Goal: Information Seeking & Learning: Learn about a topic

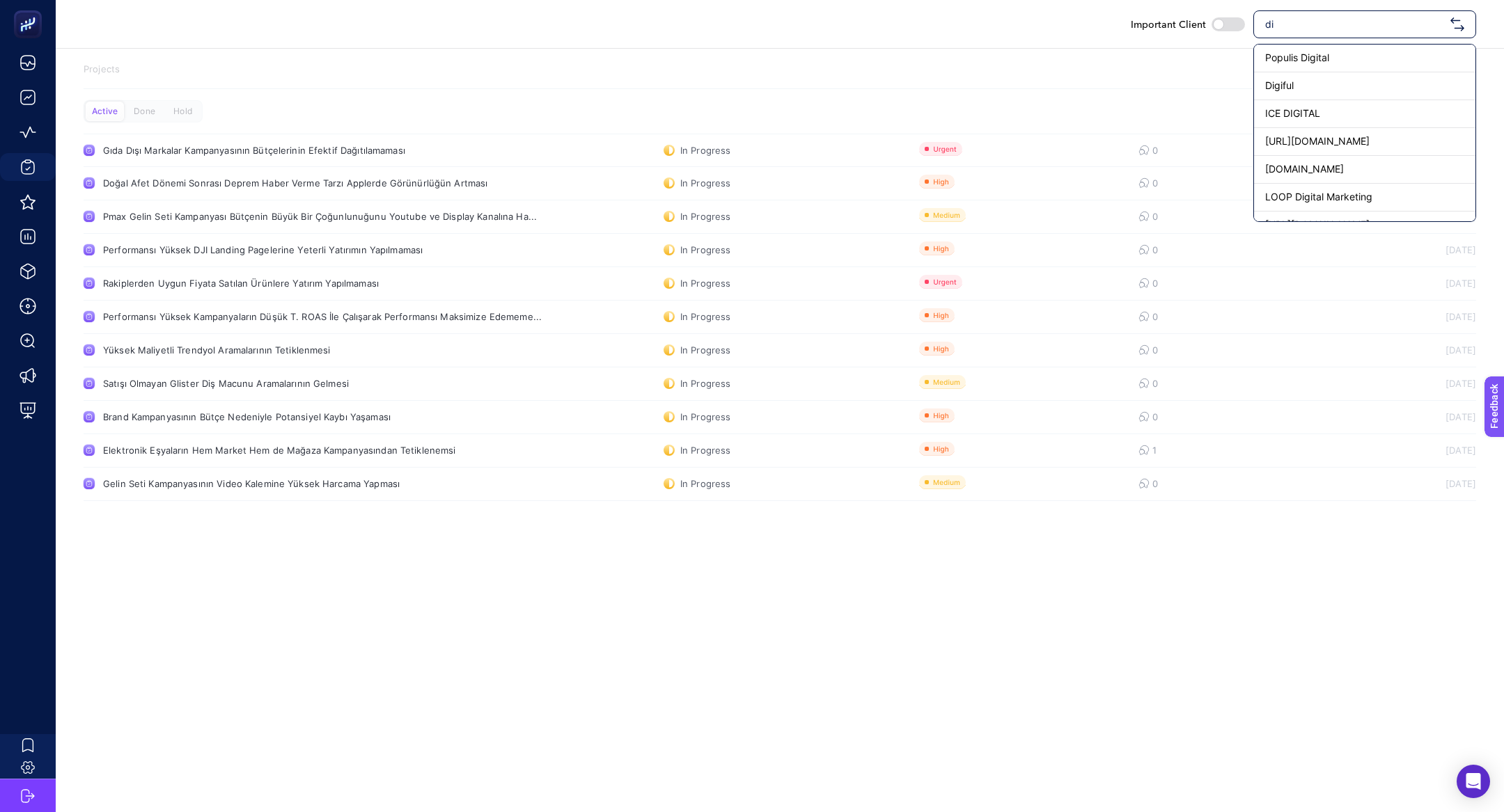
type input "d"
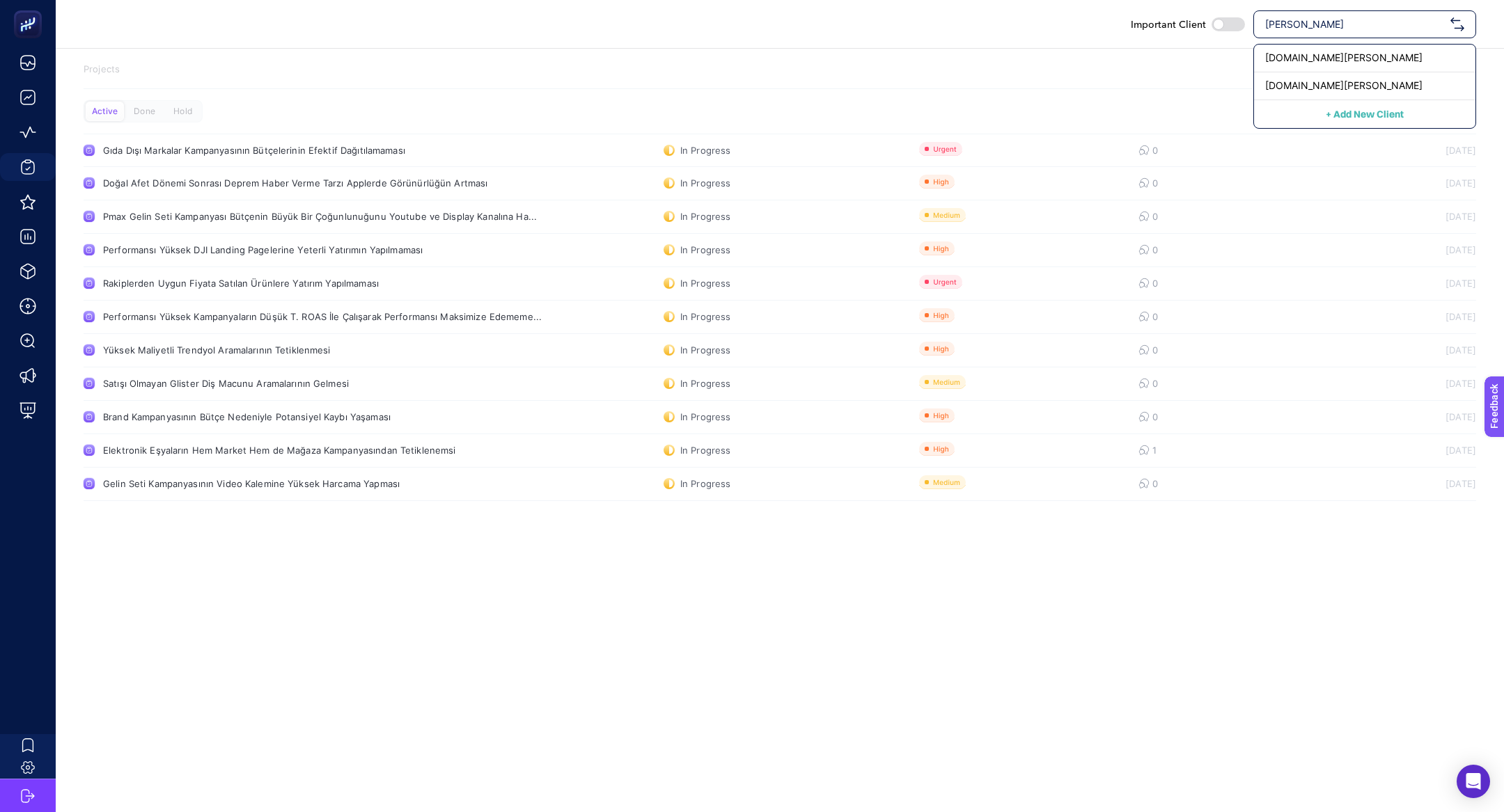
type input "[PERSON_NAME]"
click at [1311, 88] on span "[DOMAIN_NAME][PERSON_NAME]" at bounding box center [1344, 86] width 158 height 14
checkbox input "true"
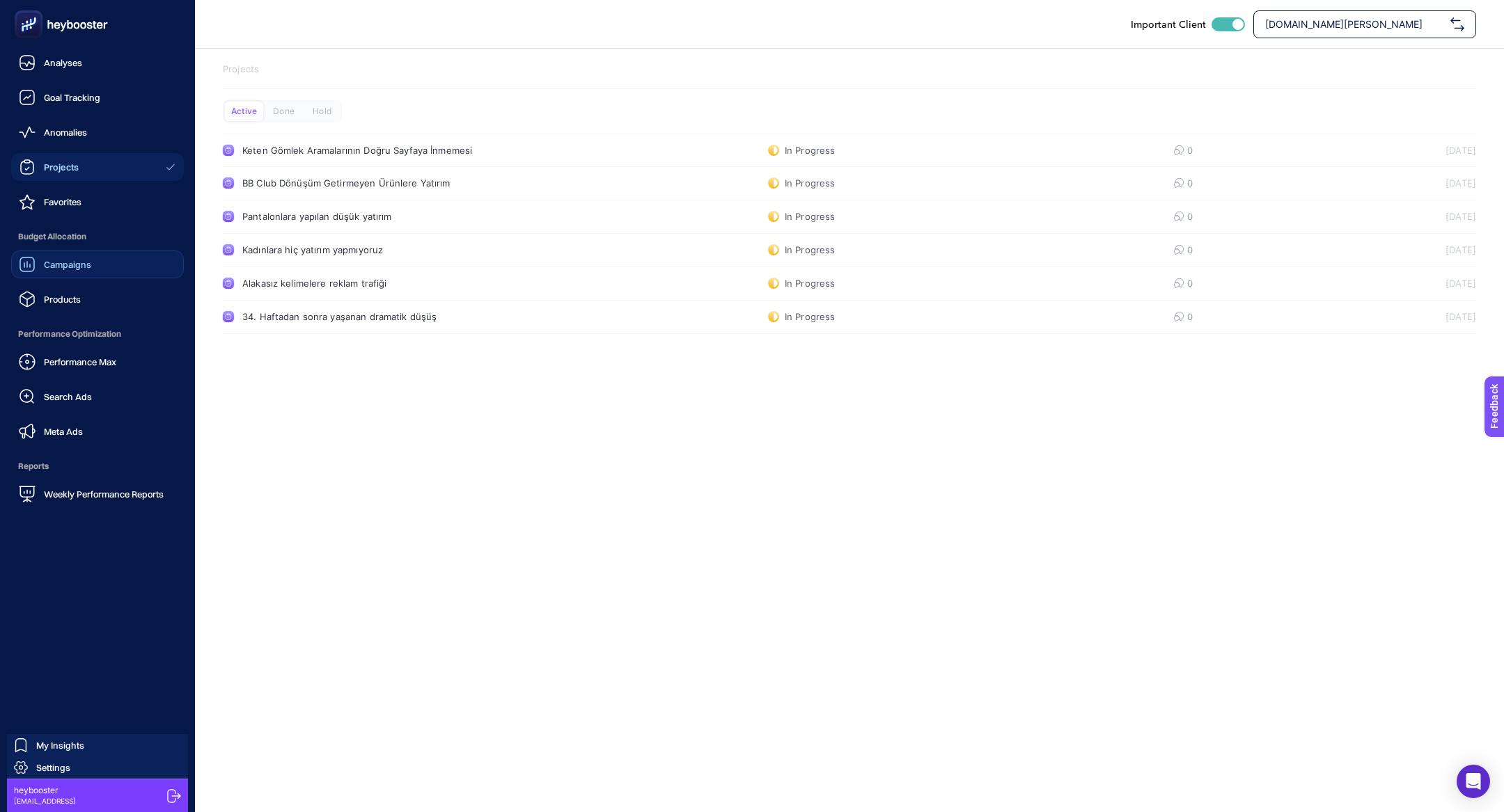
click at [29, 277] on link "Campaigns" at bounding box center [97, 264] width 173 height 28
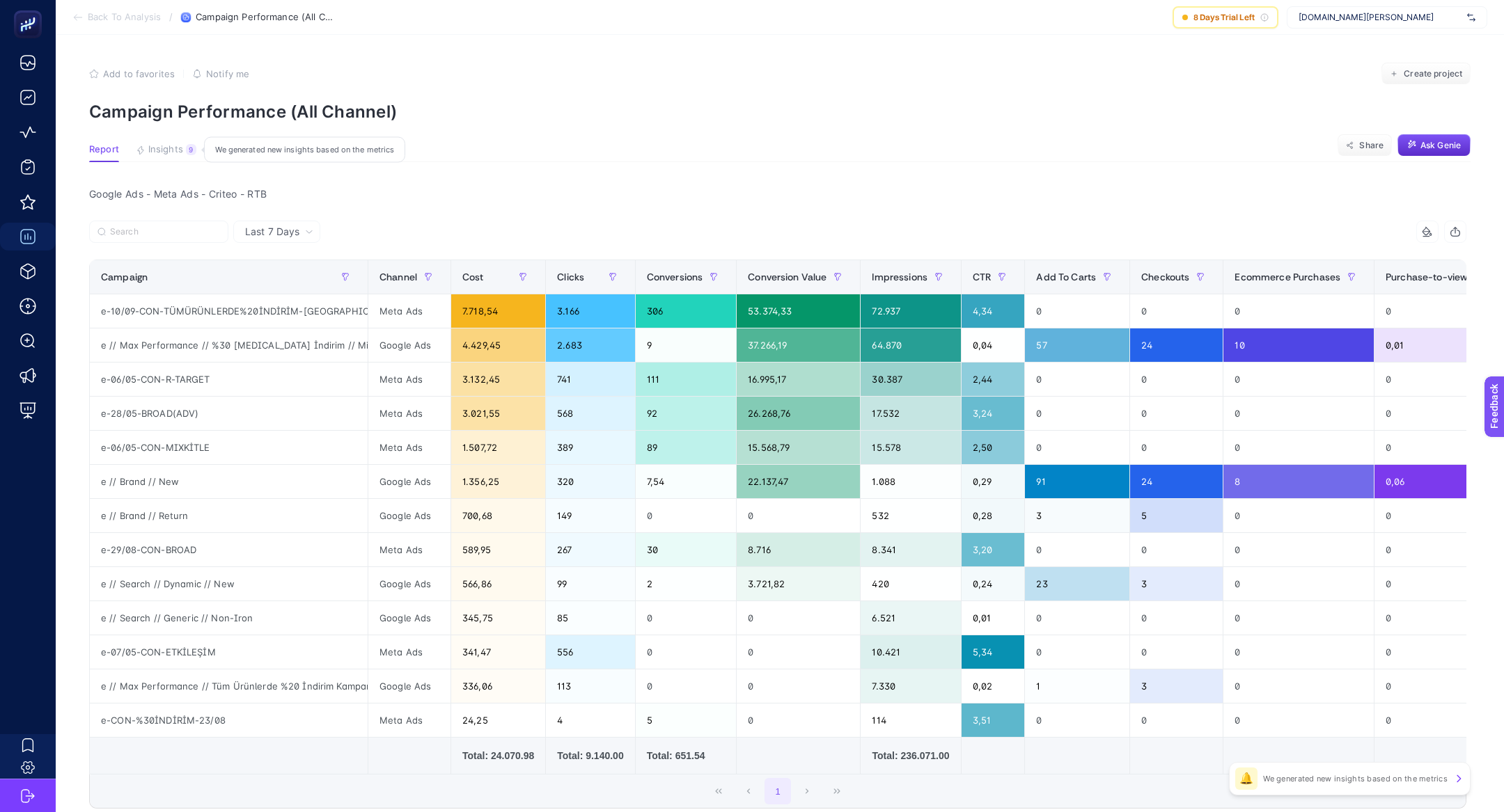
click at [183, 149] on button "Insights 9 We generated new insights based on the metrics" at bounding box center [167, 153] width 61 height 18
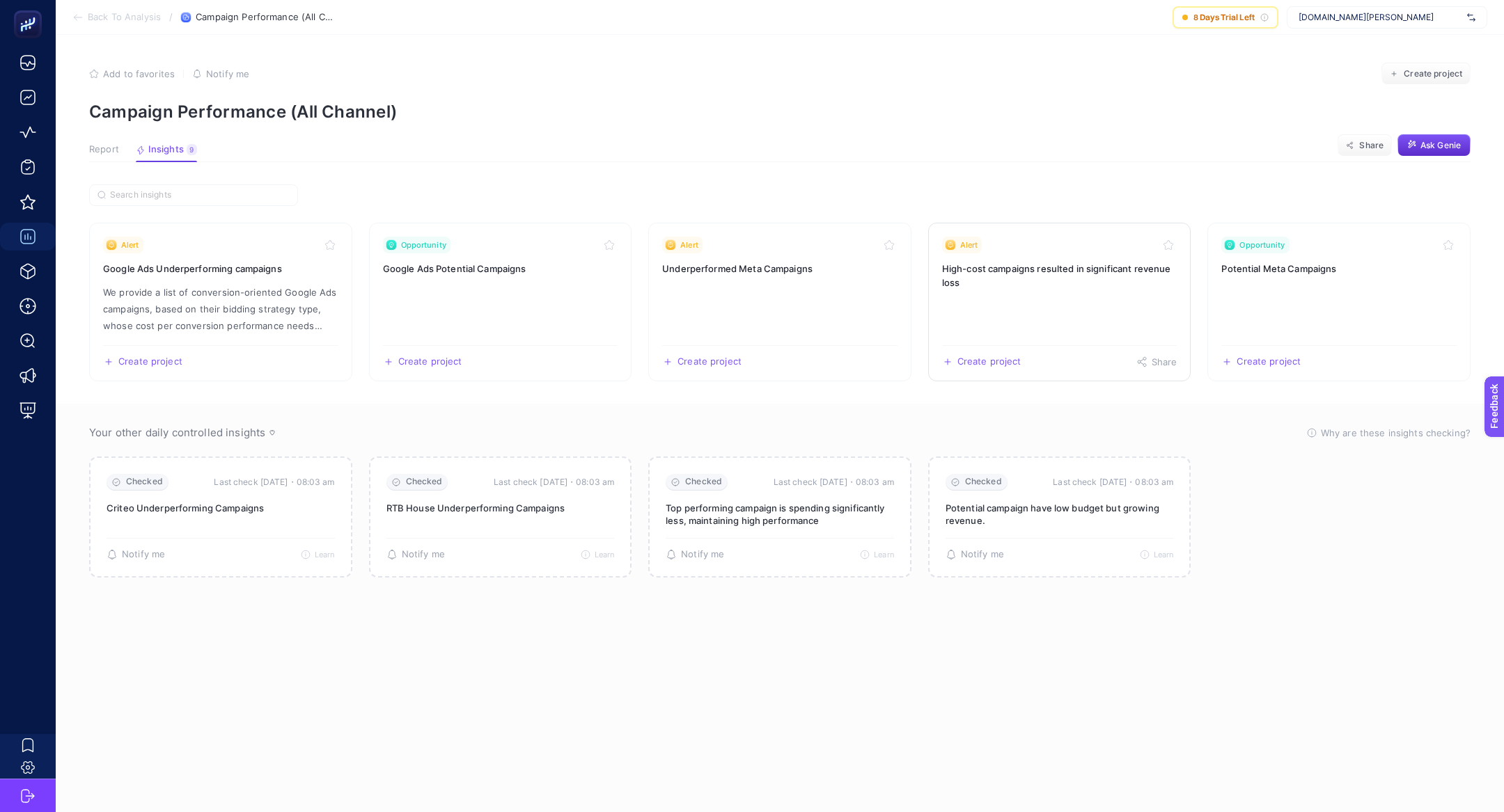
click at [993, 275] on h3 "High-cost campaigns resulted in significant revenue loss" at bounding box center [1060, 275] width 236 height 28
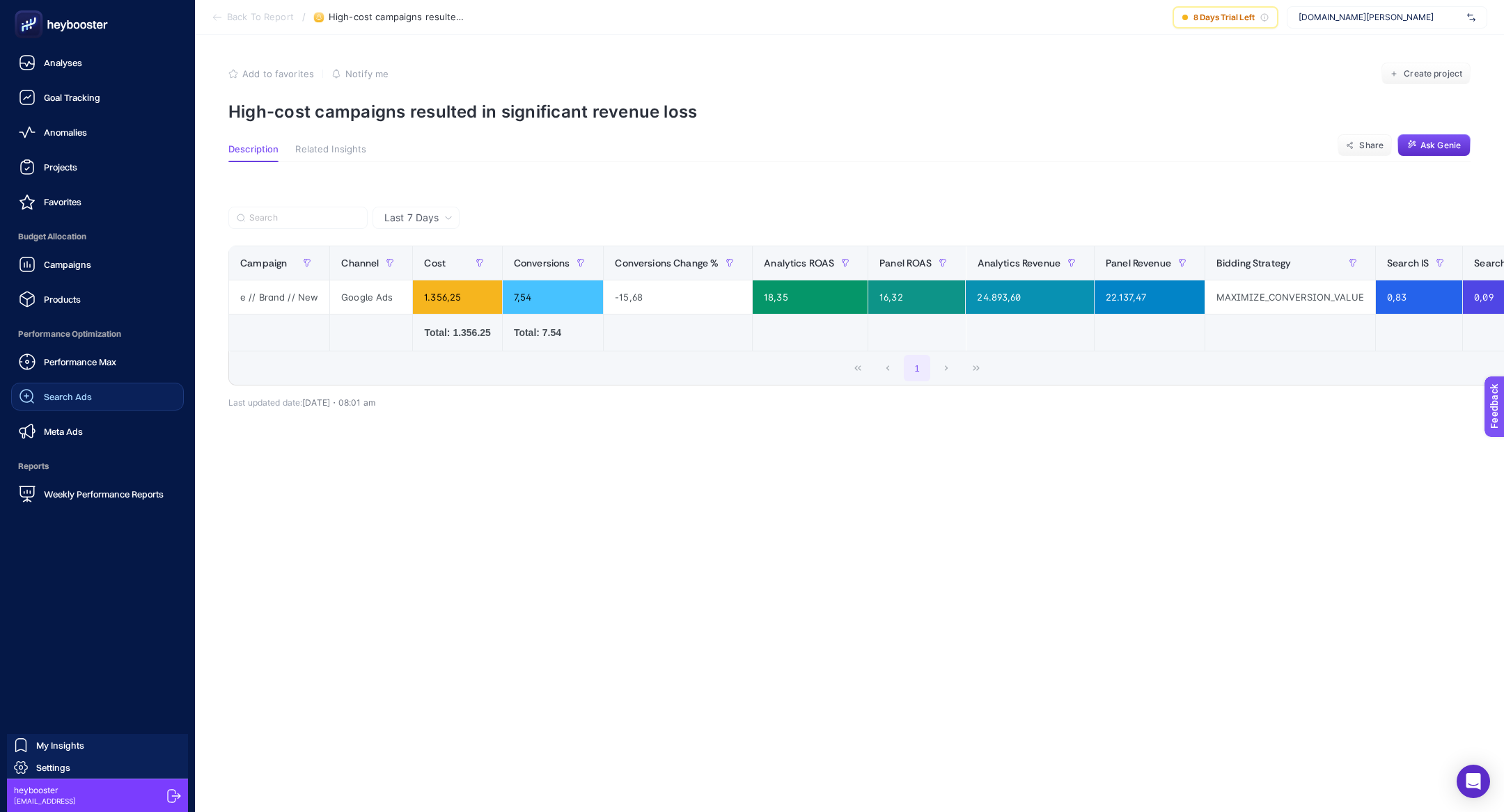
click at [78, 392] on span "Search Ads" at bounding box center [68, 397] width 48 height 11
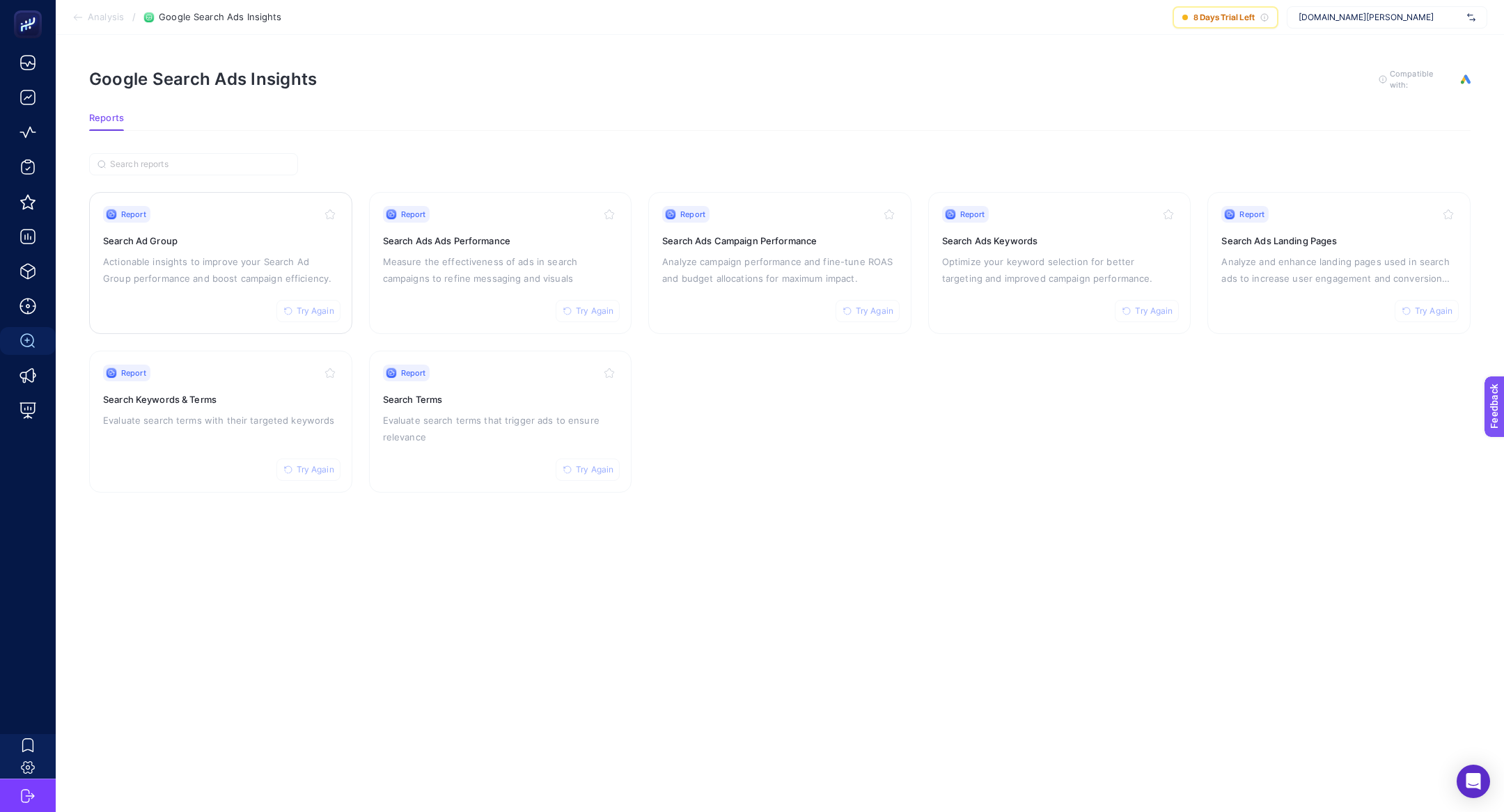
click at [242, 273] on p "Actionable insights to improve your Search Ad Group performance and boost campa…" at bounding box center [220, 269] width 236 height 33
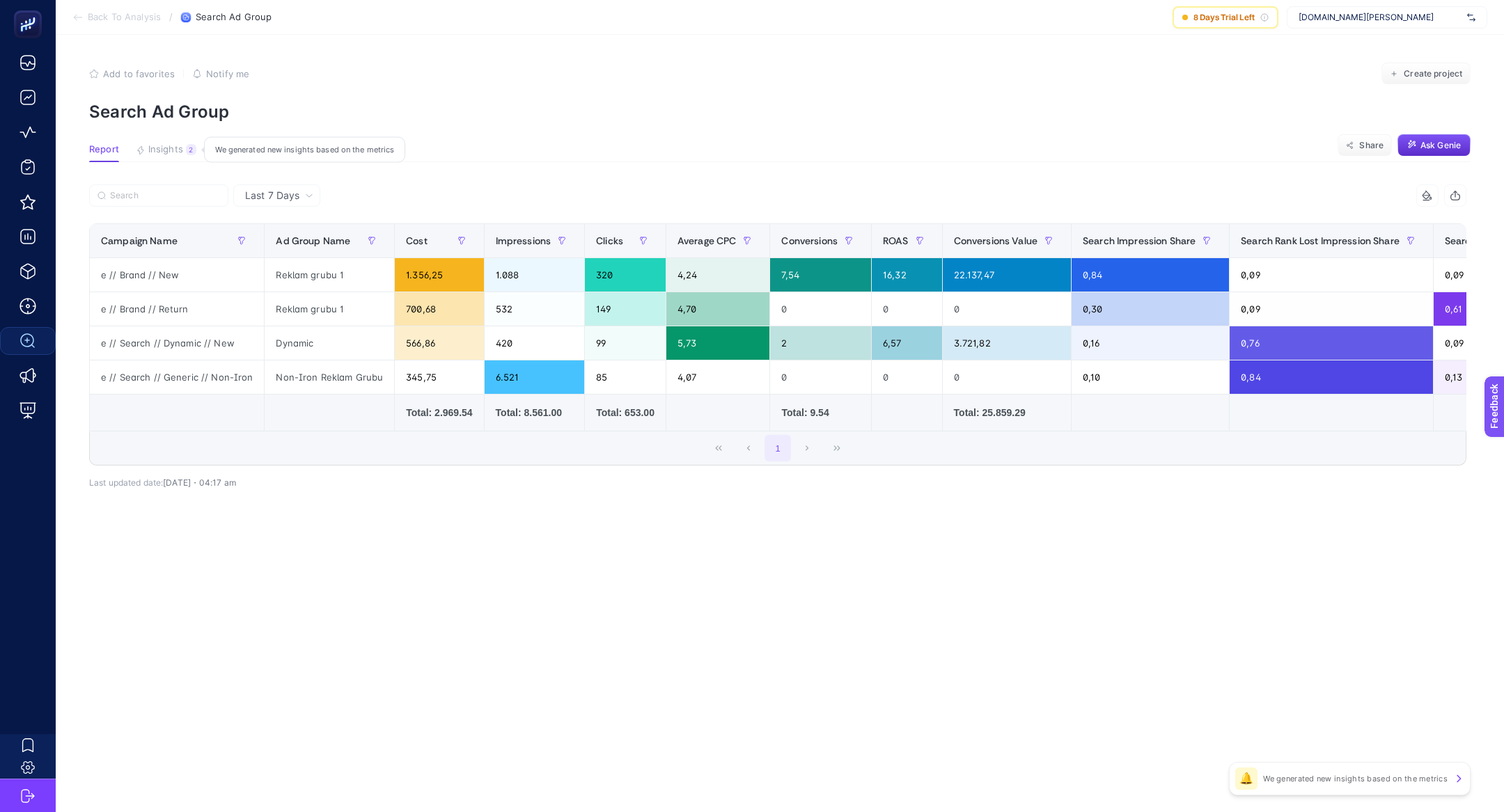
click at [175, 152] on span "Insights" at bounding box center [166, 150] width 35 height 11
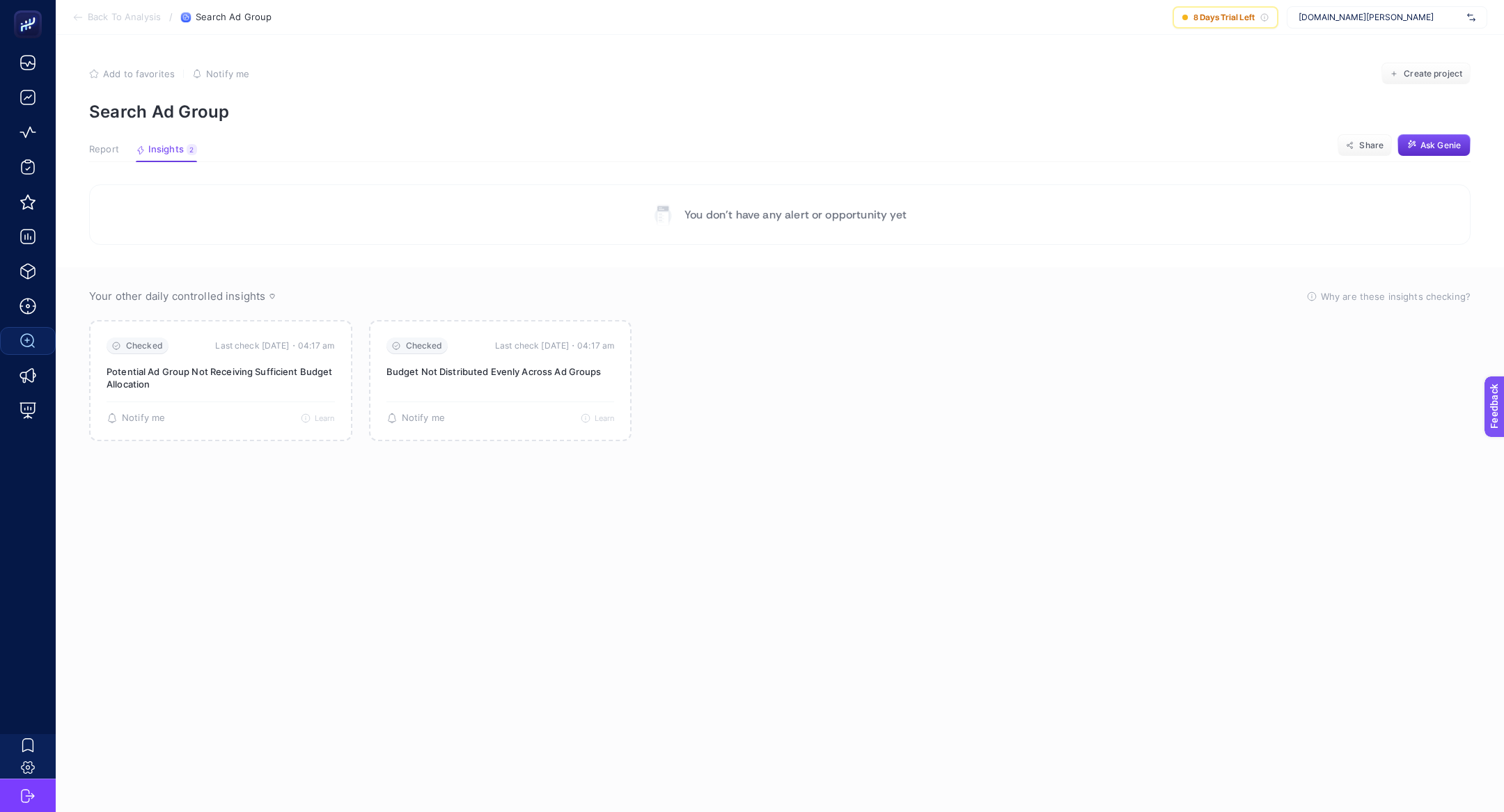
click at [107, 152] on span "Report" at bounding box center [103, 150] width 30 height 11
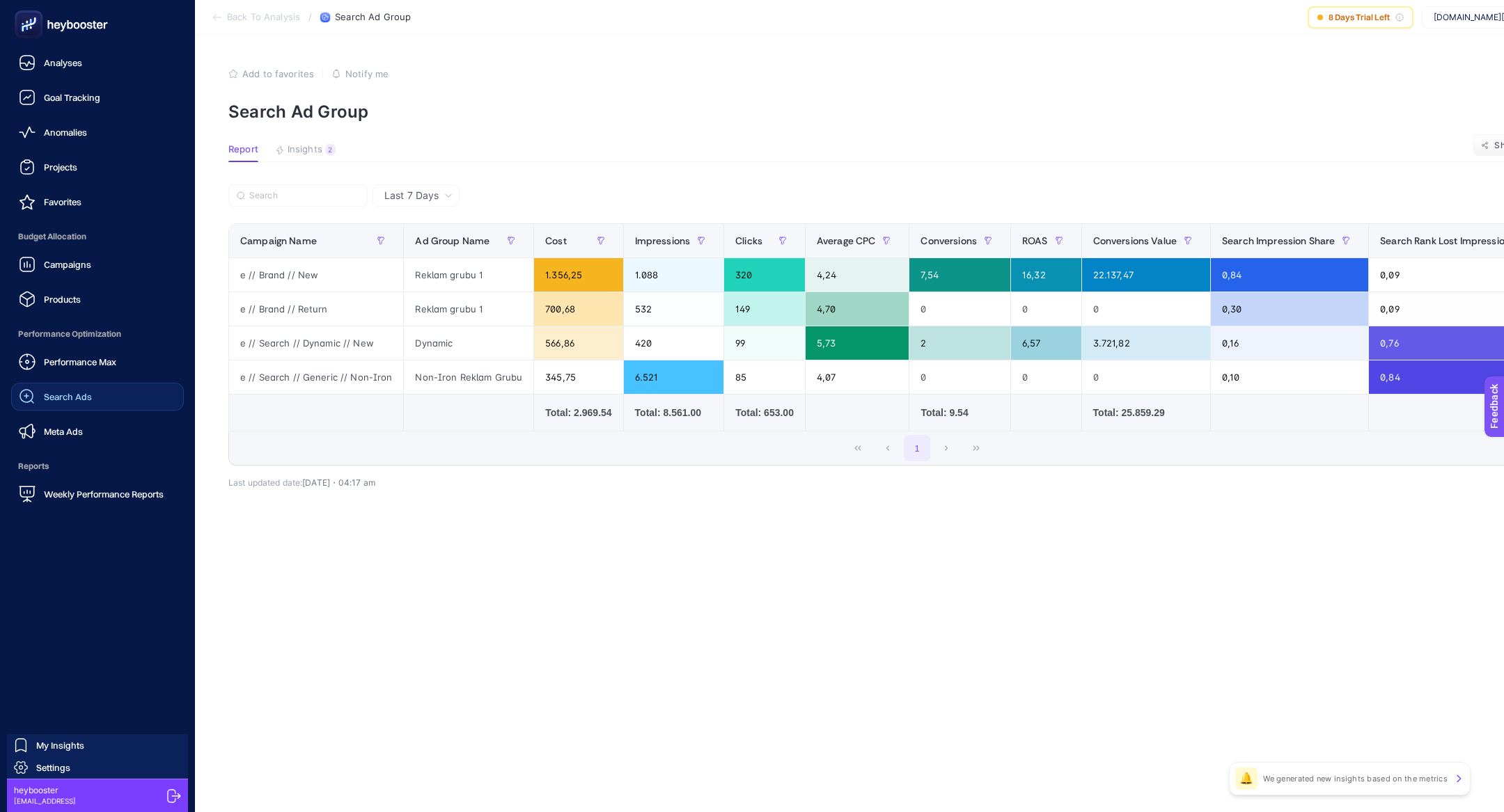
click at [73, 245] on span "Budget Allocation" at bounding box center [97, 236] width 173 height 28
click at [73, 252] on link "Campaigns" at bounding box center [97, 264] width 173 height 28
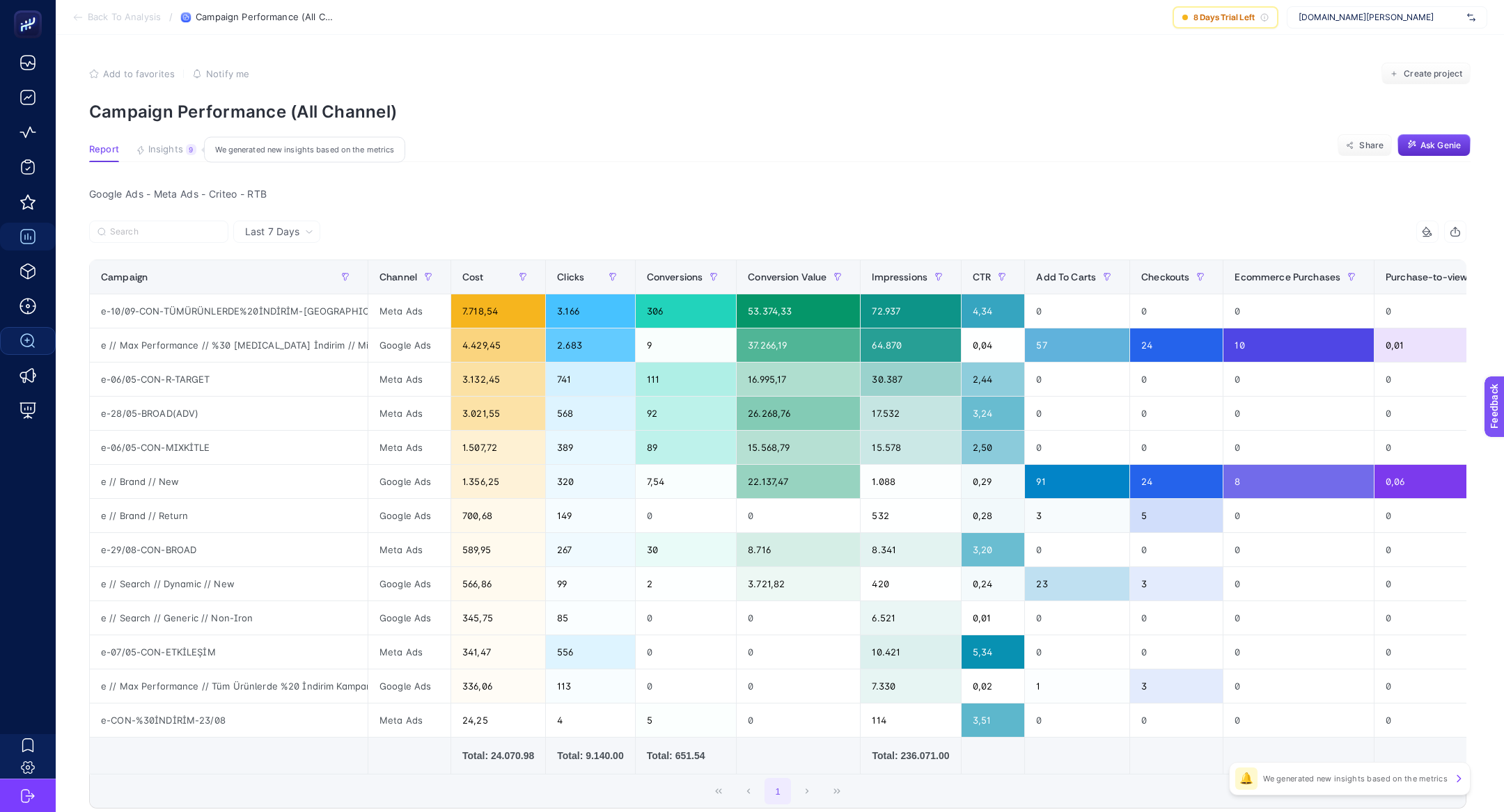
click at [166, 159] on button "Insights 9 We generated new insights based on the metrics" at bounding box center [167, 153] width 61 height 18
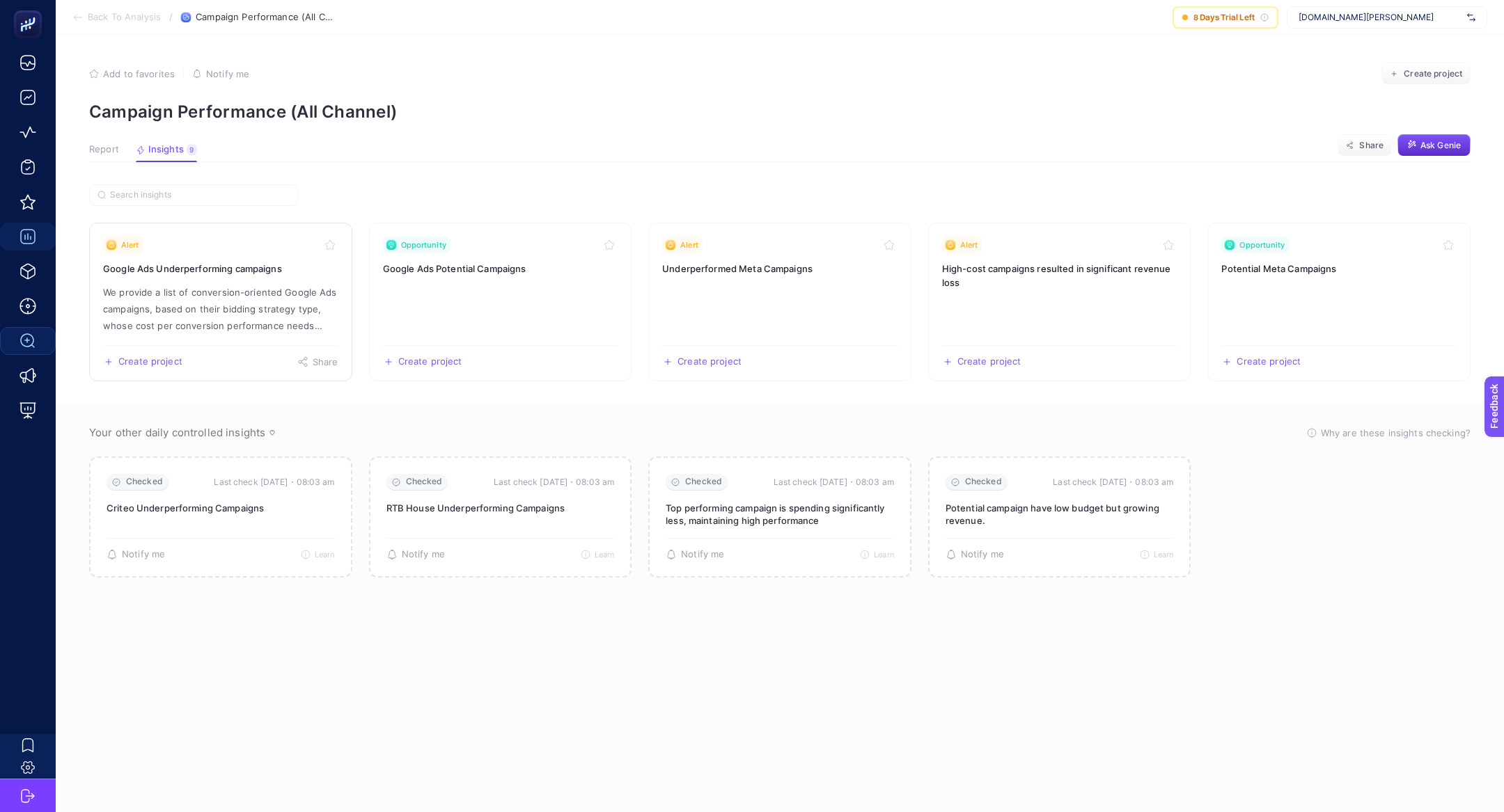
click at [234, 317] on p "We provide a list of conversion-oriented Google Ads campaigns, based on their b…" at bounding box center [220, 309] width 236 height 50
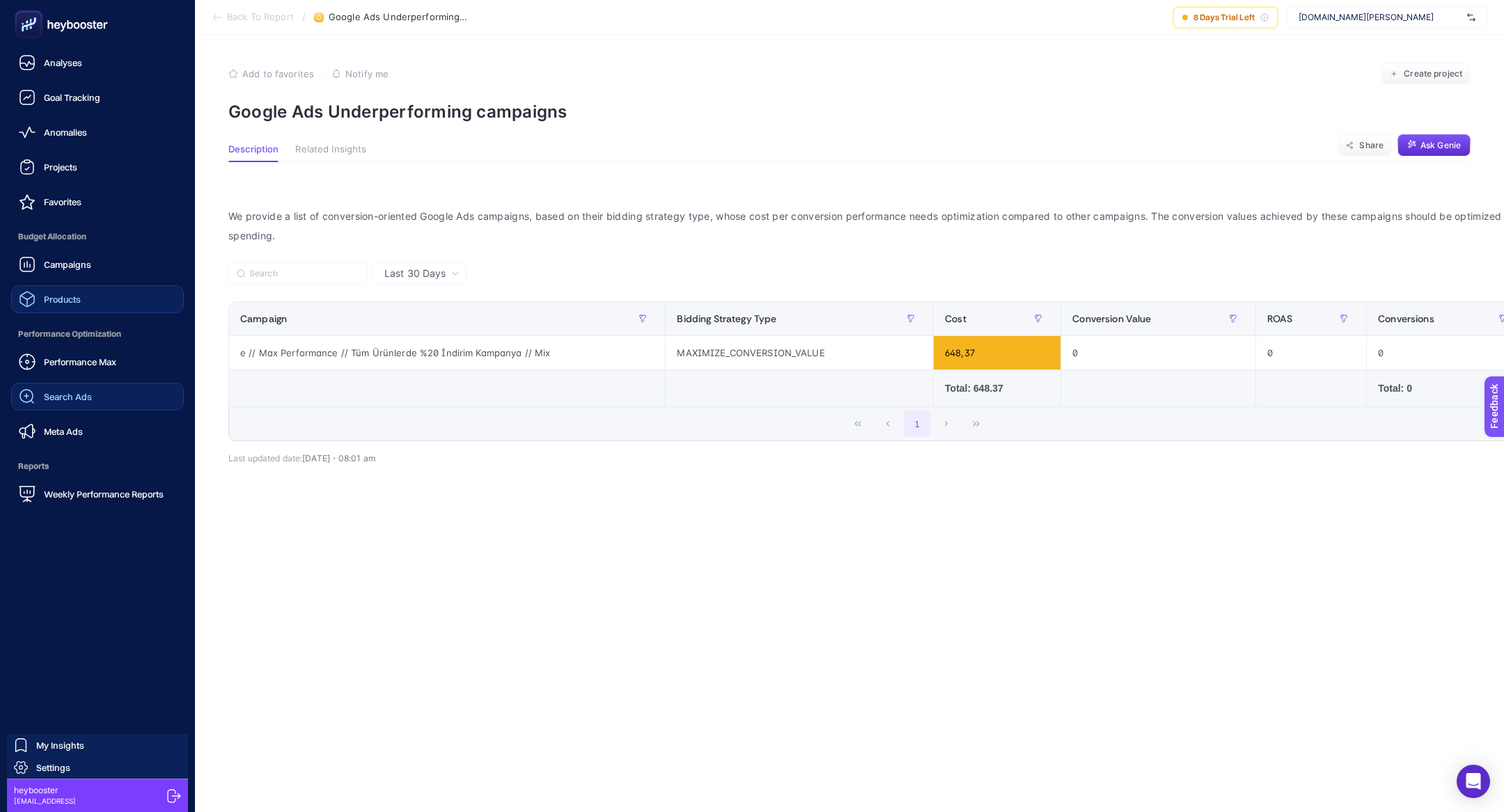
click at [101, 305] on link "Products" at bounding box center [97, 299] width 173 height 28
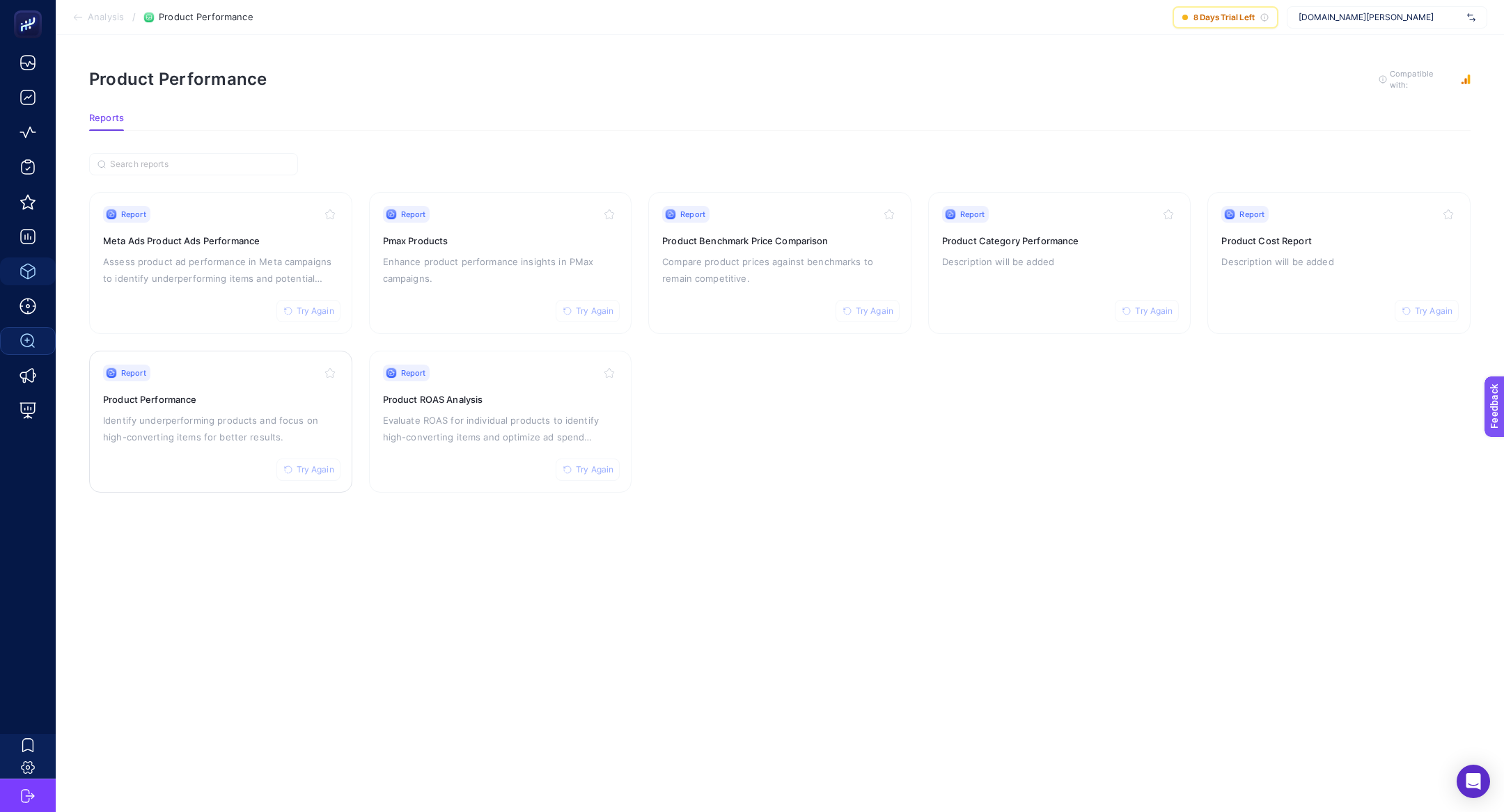
click at [170, 423] on p "Identify underperforming products and focus on high-converting items for better…" at bounding box center [220, 428] width 236 height 33
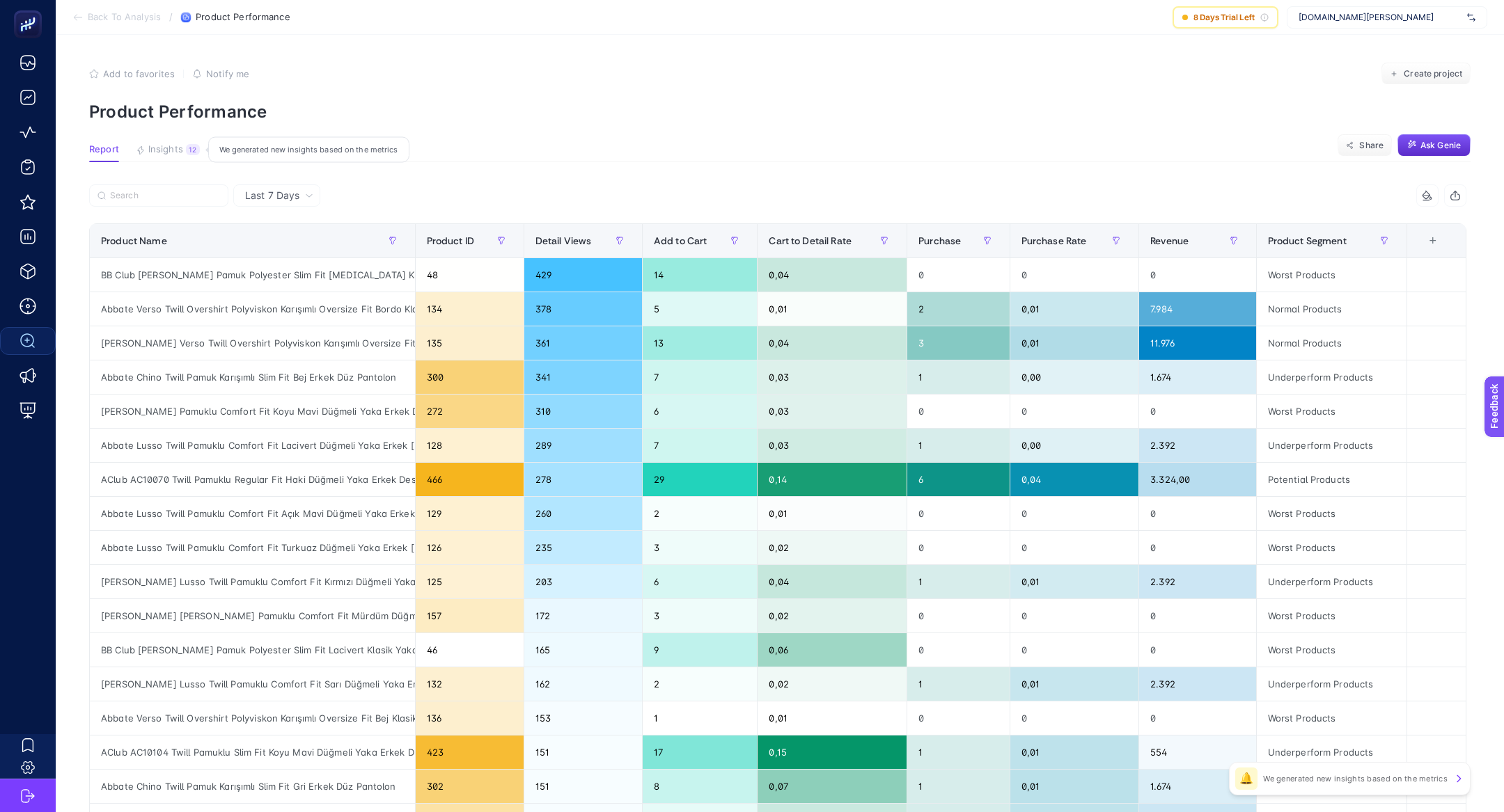
click at [159, 149] on span "Insights" at bounding box center [166, 150] width 35 height 11
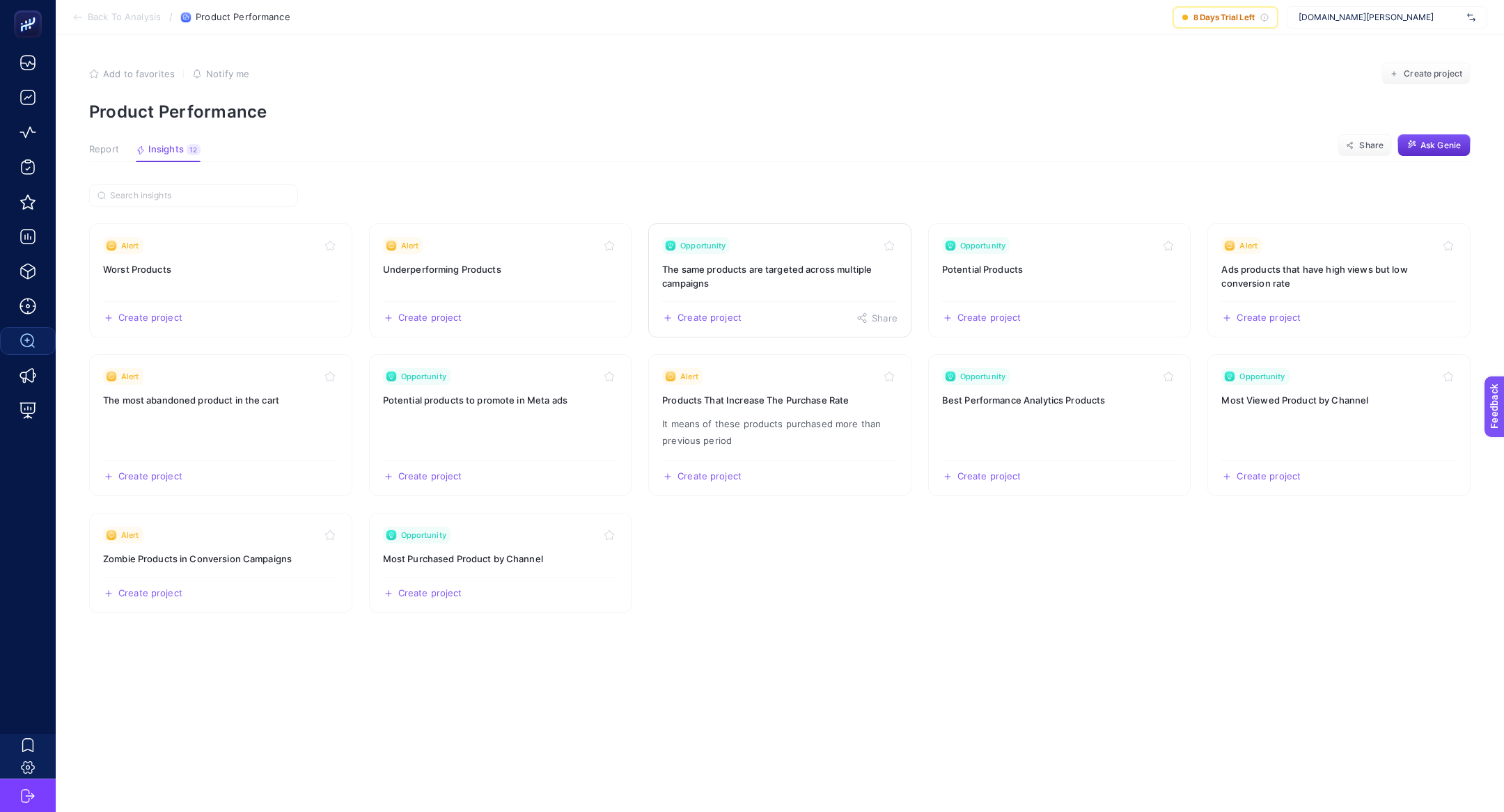
click at [806, 284] on h3 "The same products are targeted across multiple campaigns" at bounding box center [779, 276] width 236 height 28
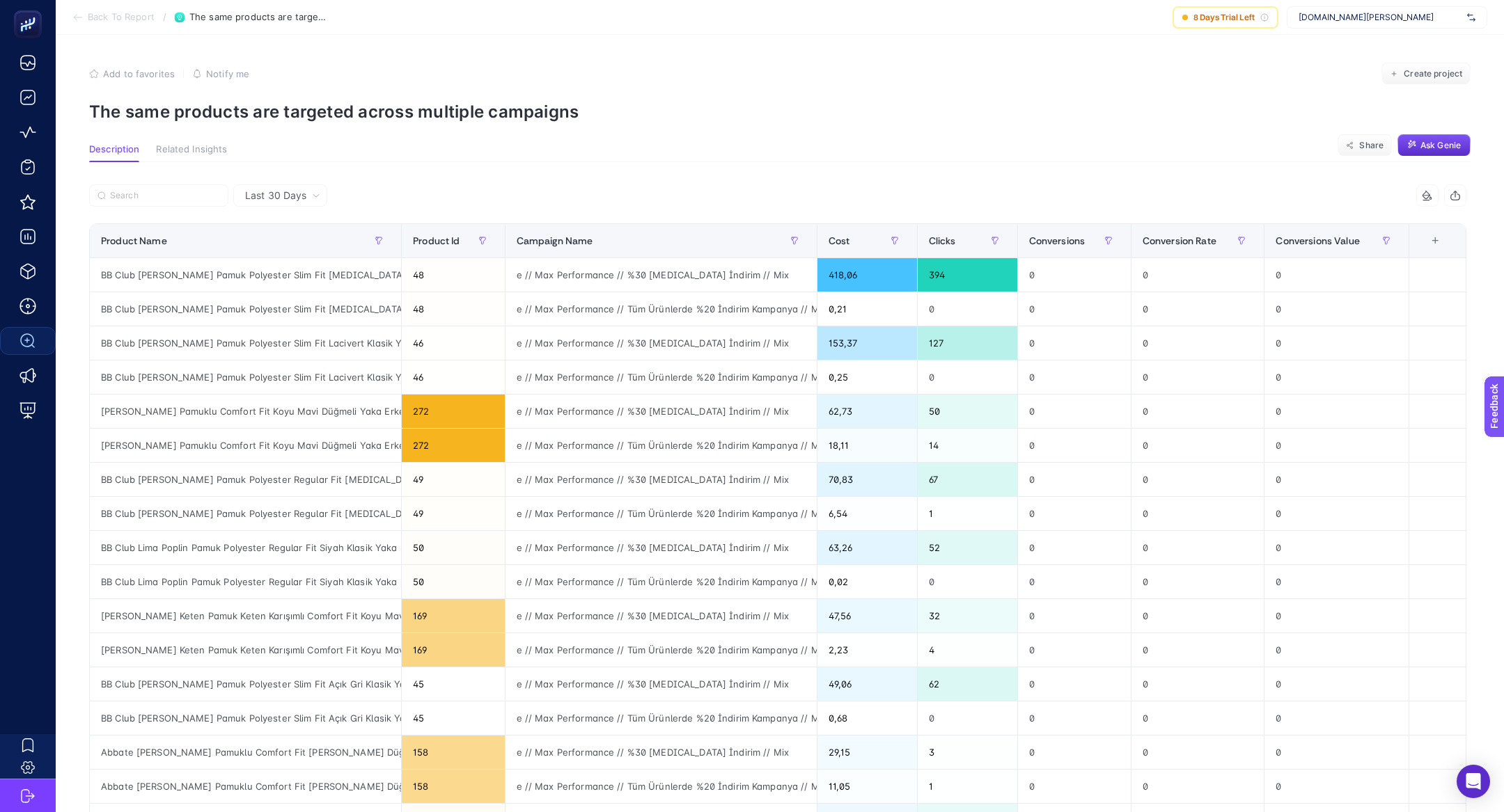
click at [254, 129] on article "Add to favorites false Notify me Create project The same products are targeted …" at bounding box center [779, 584] width 1448 height 1098
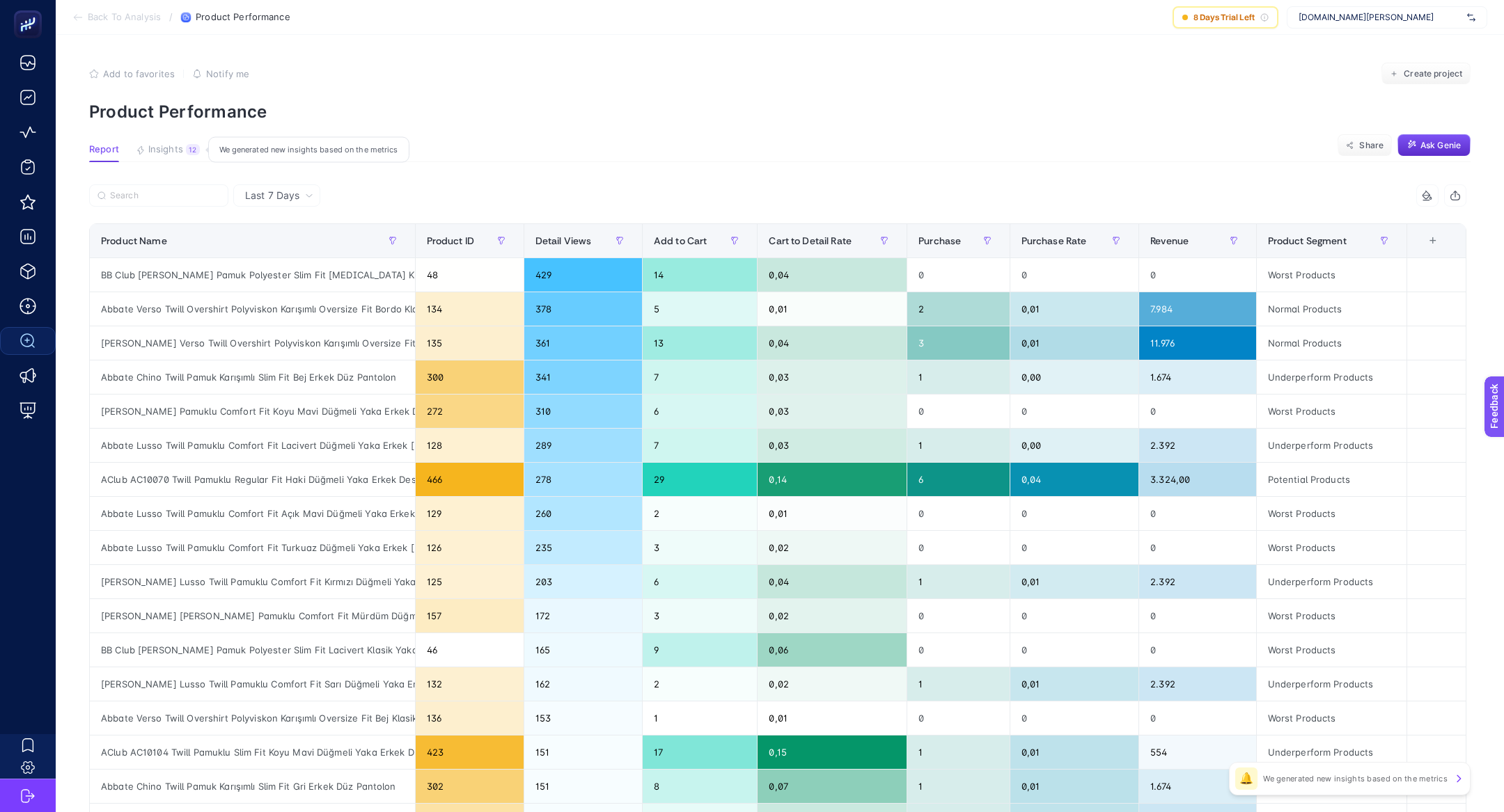
click at [167, 159] on button "Insights 12 We generated new insights based on the metrics" at bounding box center [168, 153] width 64 height 18
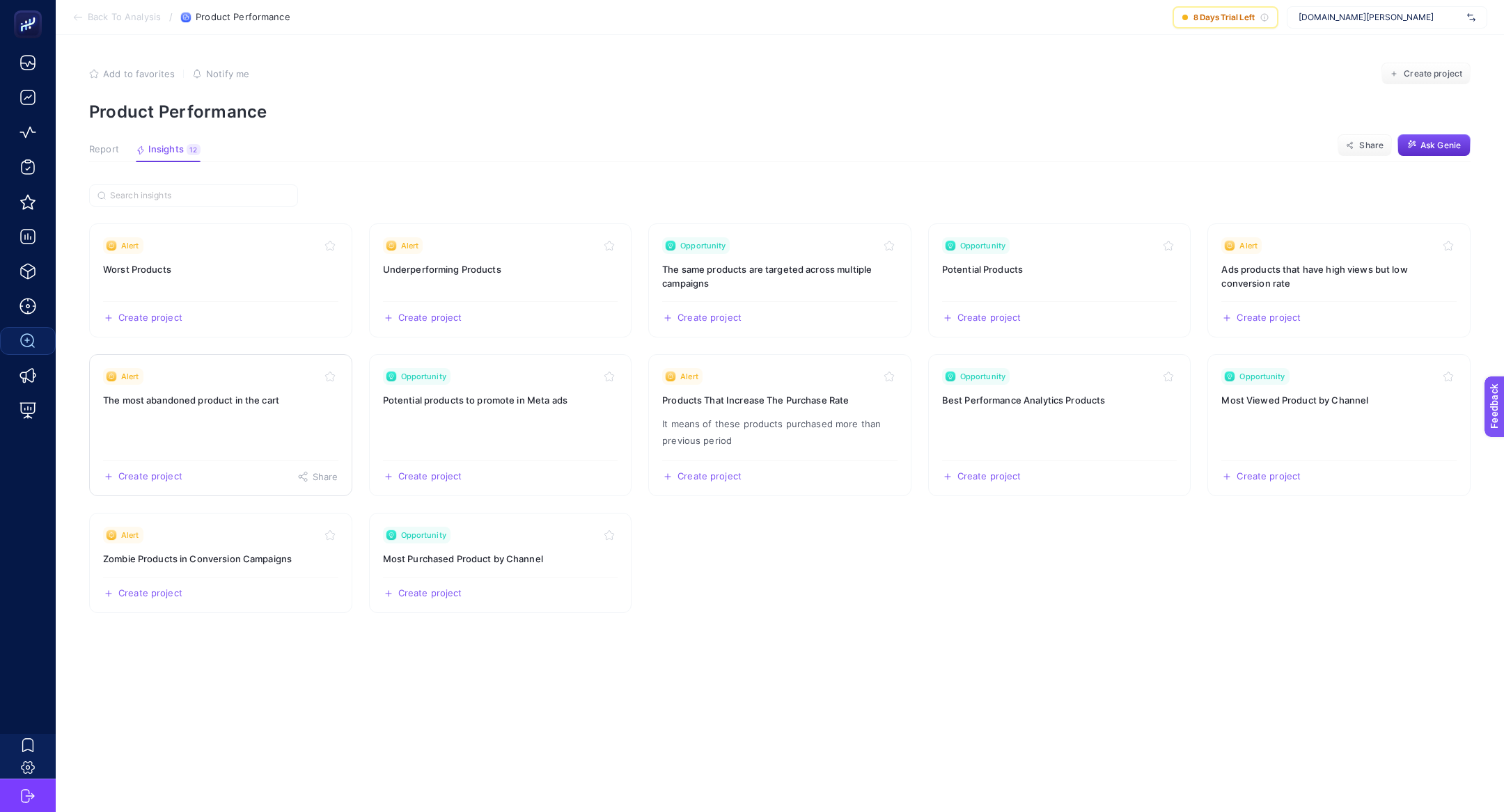
click at [241, 423] on link "Alert The most abandoned product in the cart Create project Share" at bounding box center [220, 425] width 263 height 142
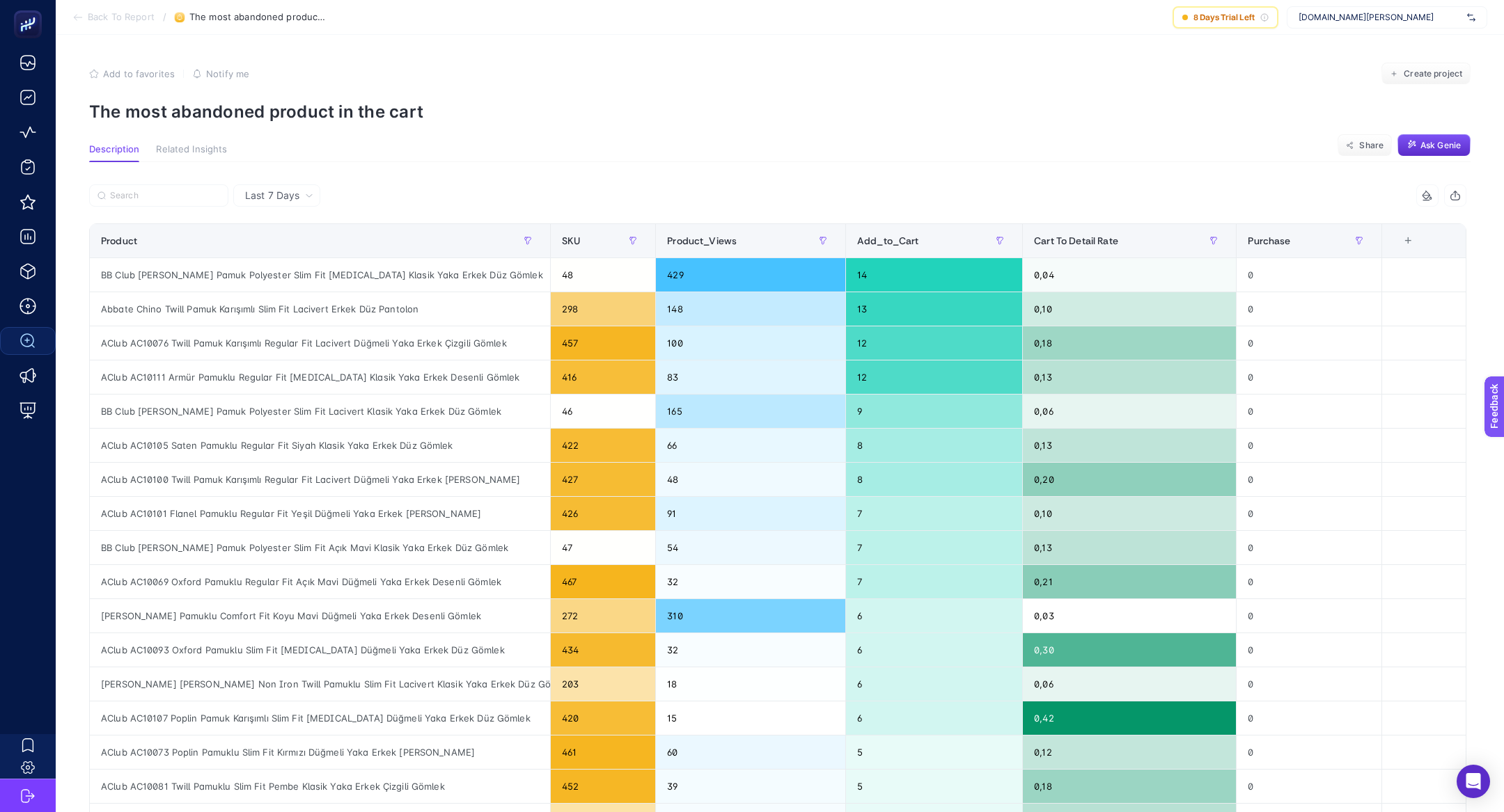
click at [180, 105] on p "The most abandoned product in the cart" at bounding box center [779, 111] width 1381 height 21
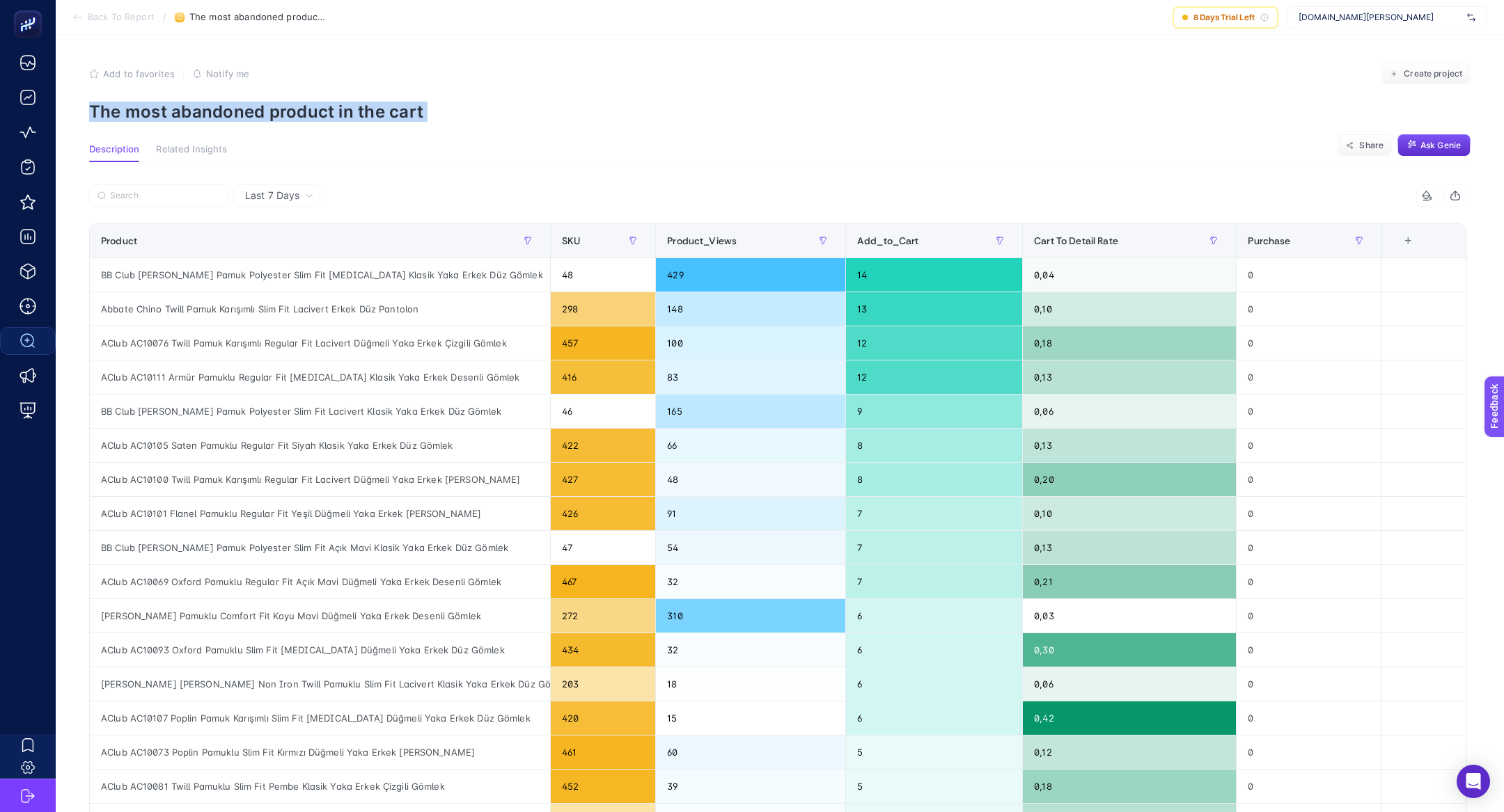
copy article "The most abandoned product in the cart"
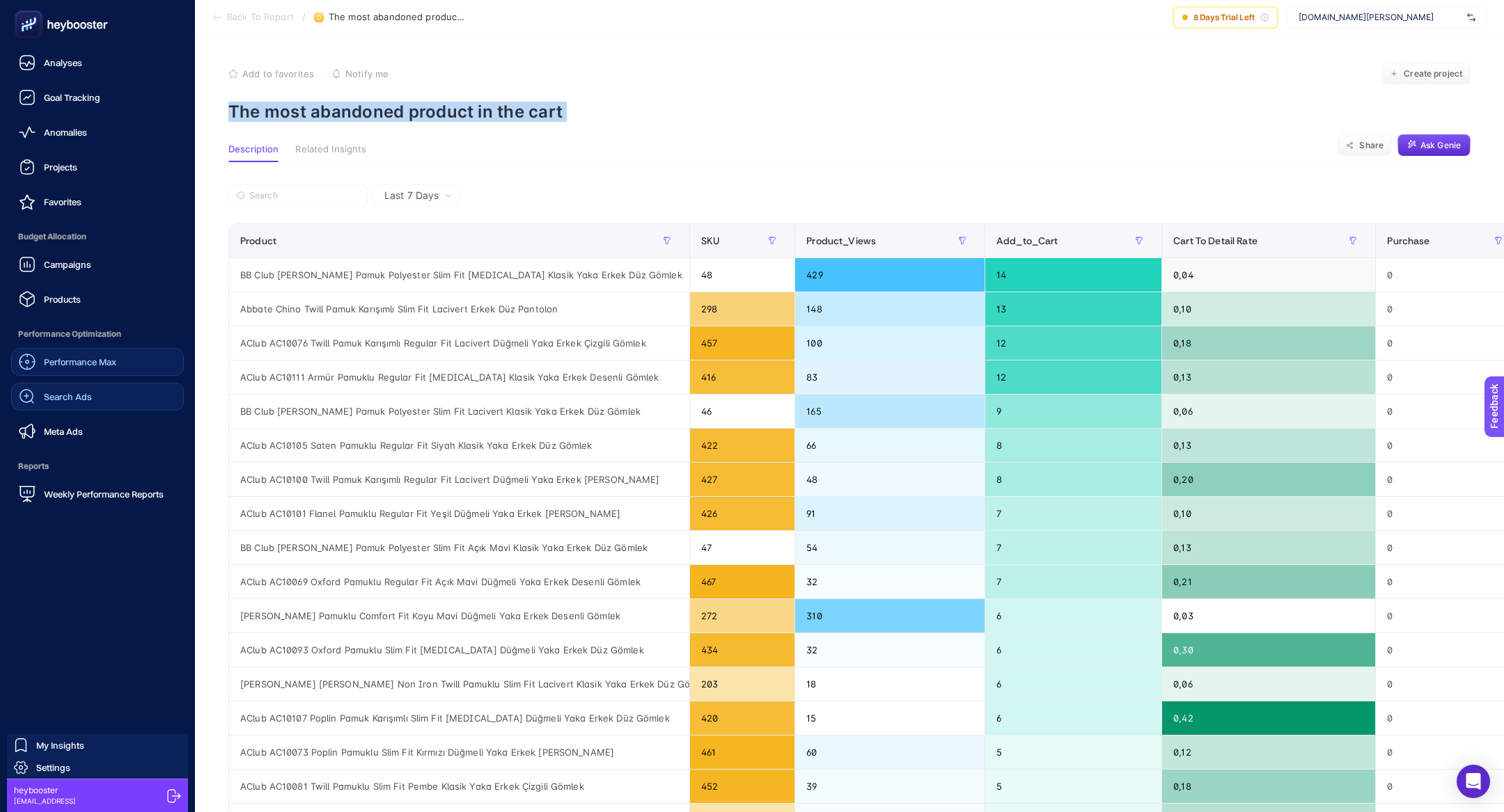
click at [58, 367] on div "Performance Max" at bounding box center [67, 362] width 98 height 17
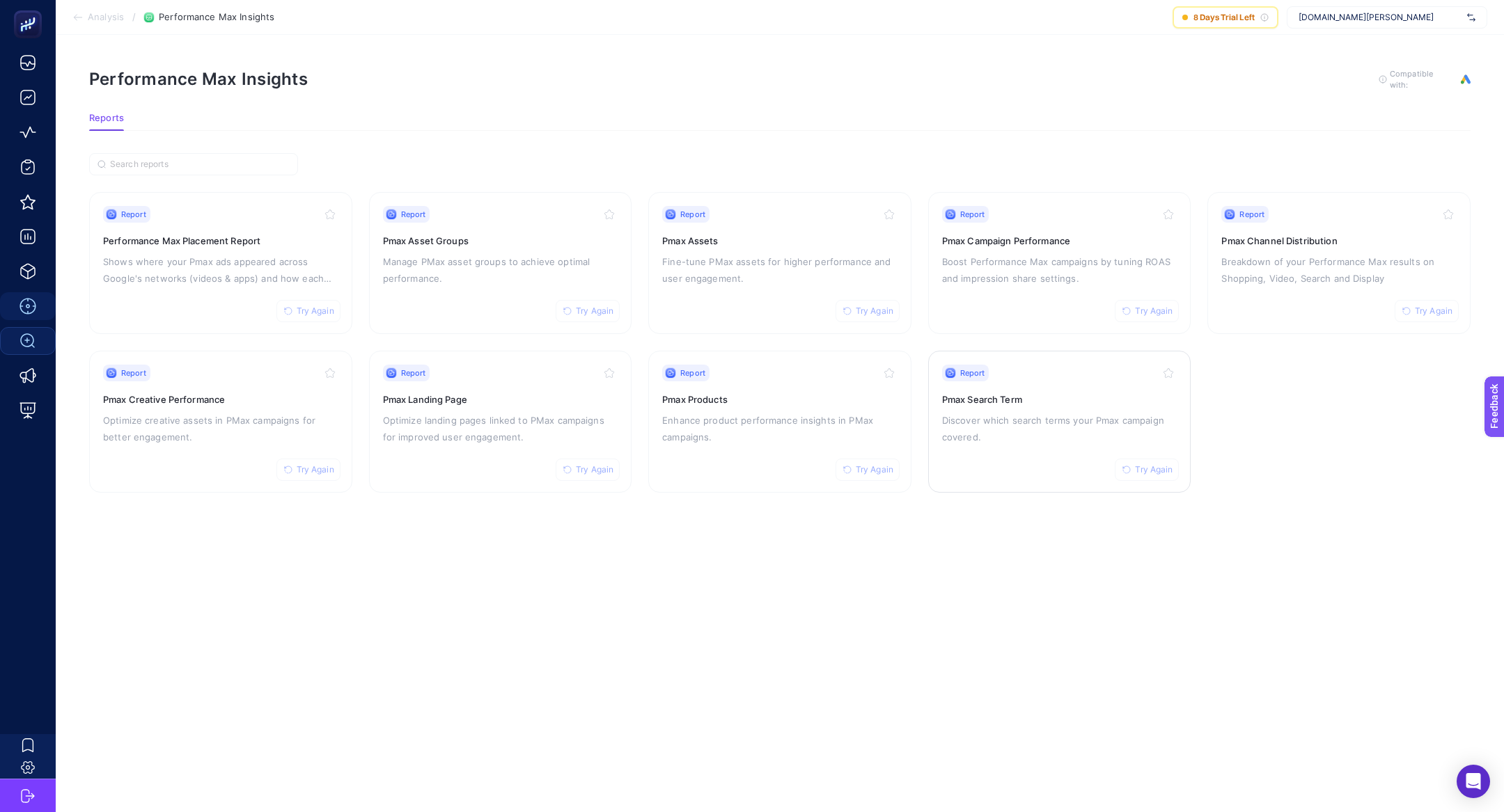
click at [994, 439] on p "Discover which search terms your Pmax campaign covered." at bounding box center [1060, 428] width 236 height 33
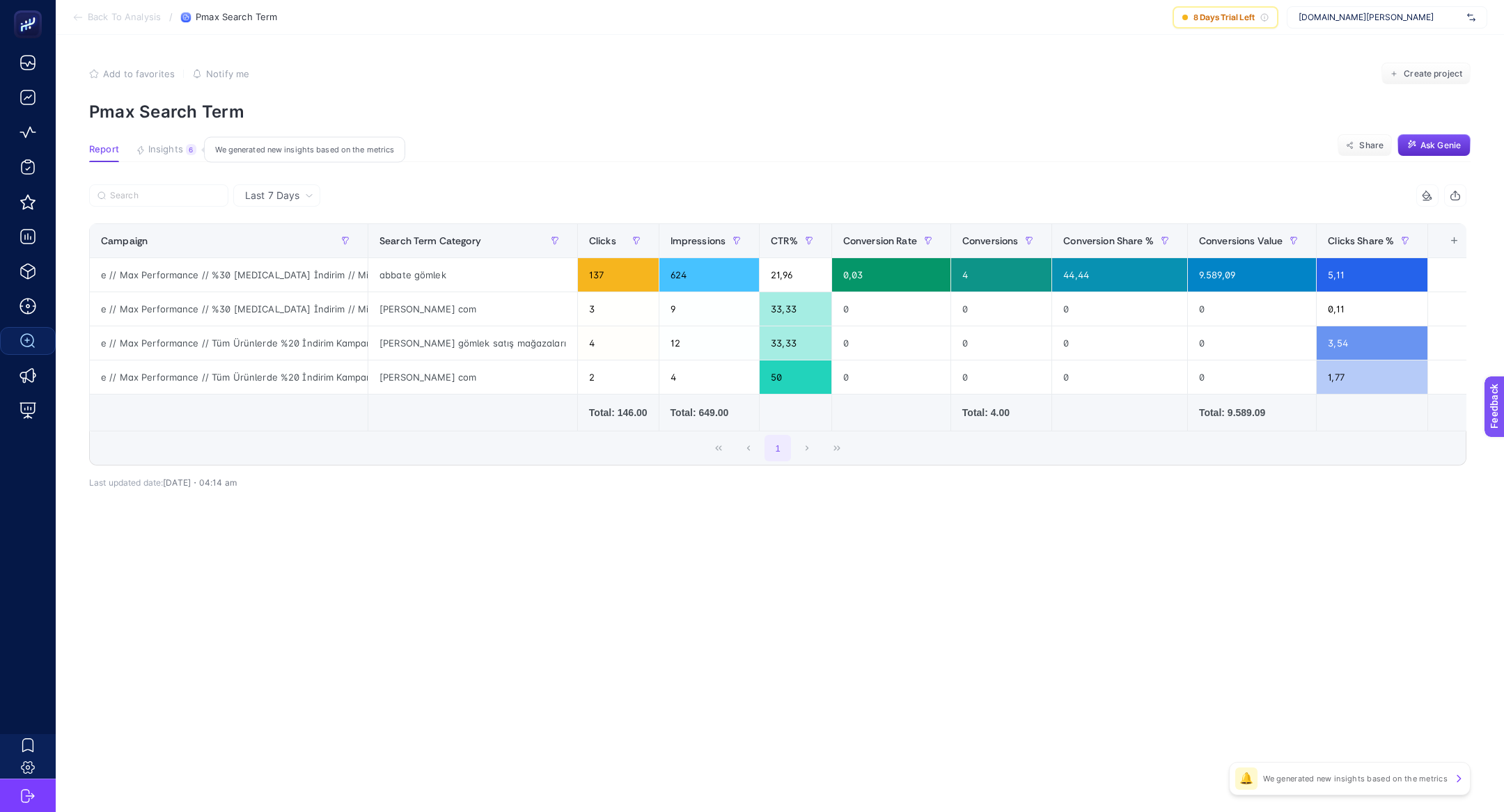
click at [182, 146] on button "Insights 6 We generated new insights based on the metrics" at bounding box center [167, 153] width 61 height 18
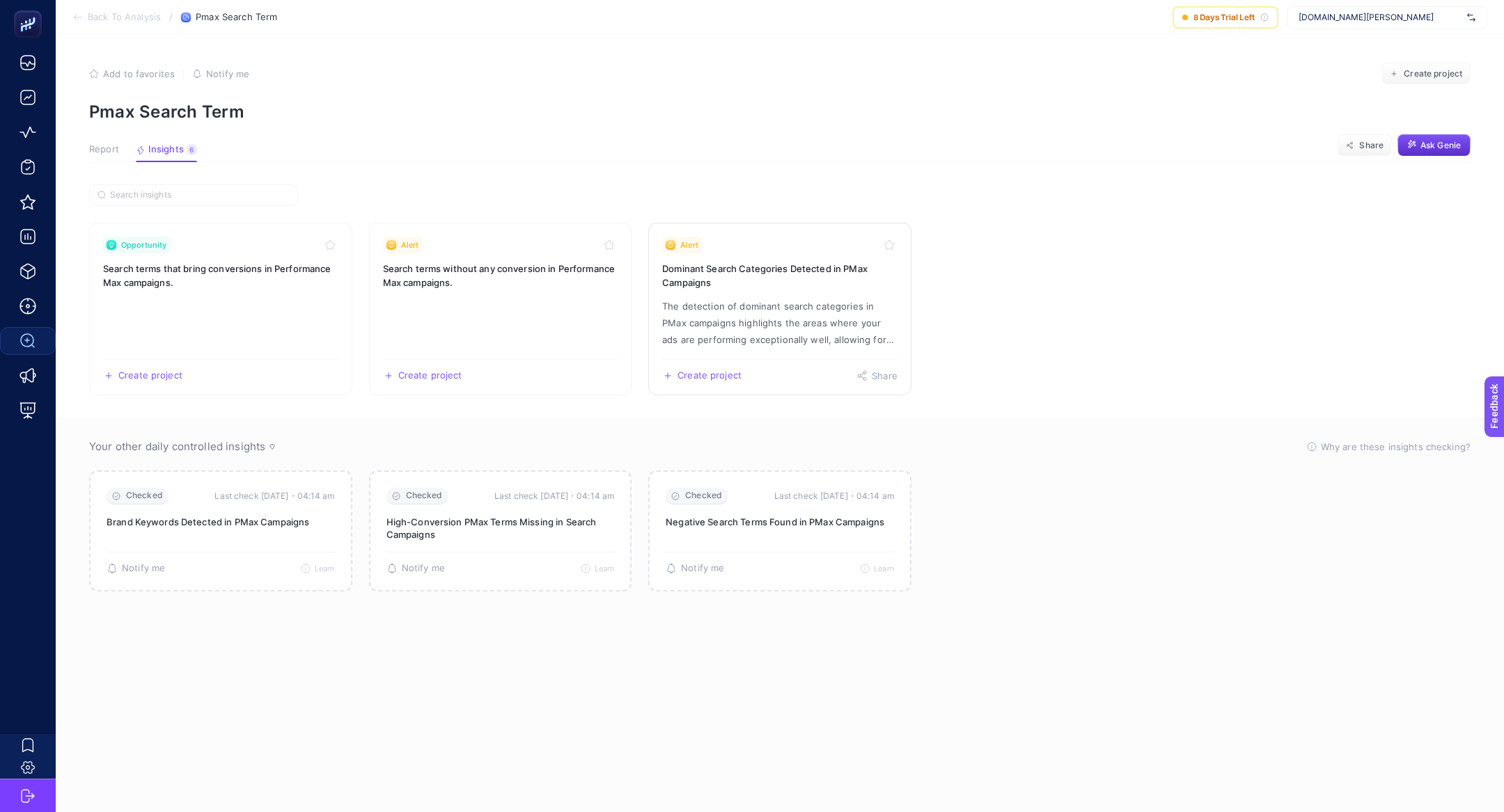
click at [744, 312] on p "The detection of dominant search categories in PMax campaigns highlights the ar…" at bounding box center [779, 323] width 236 height 50
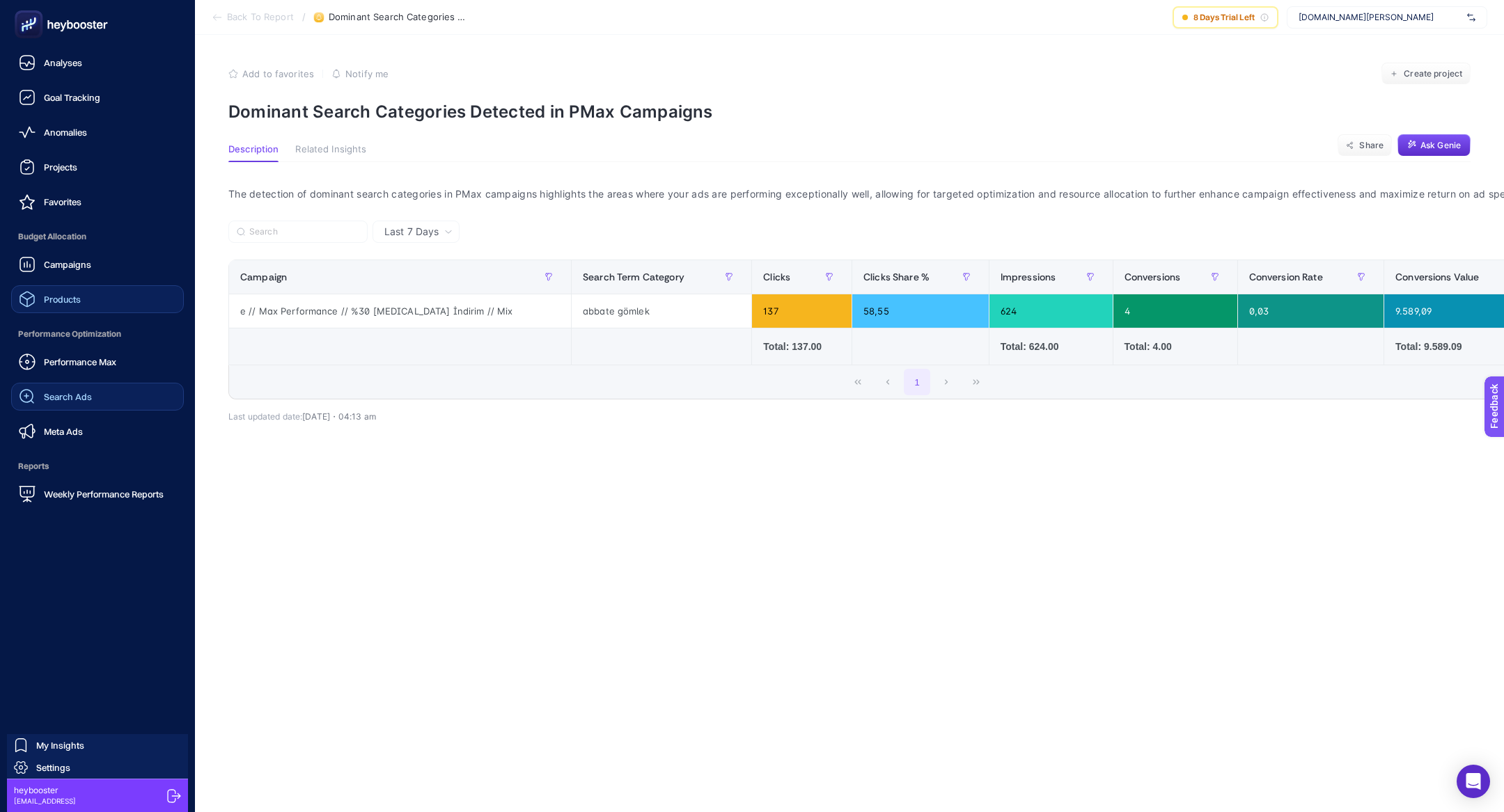
click at [99, 307] on link "Products" at bounding box center [97, 299] width 173 height 28
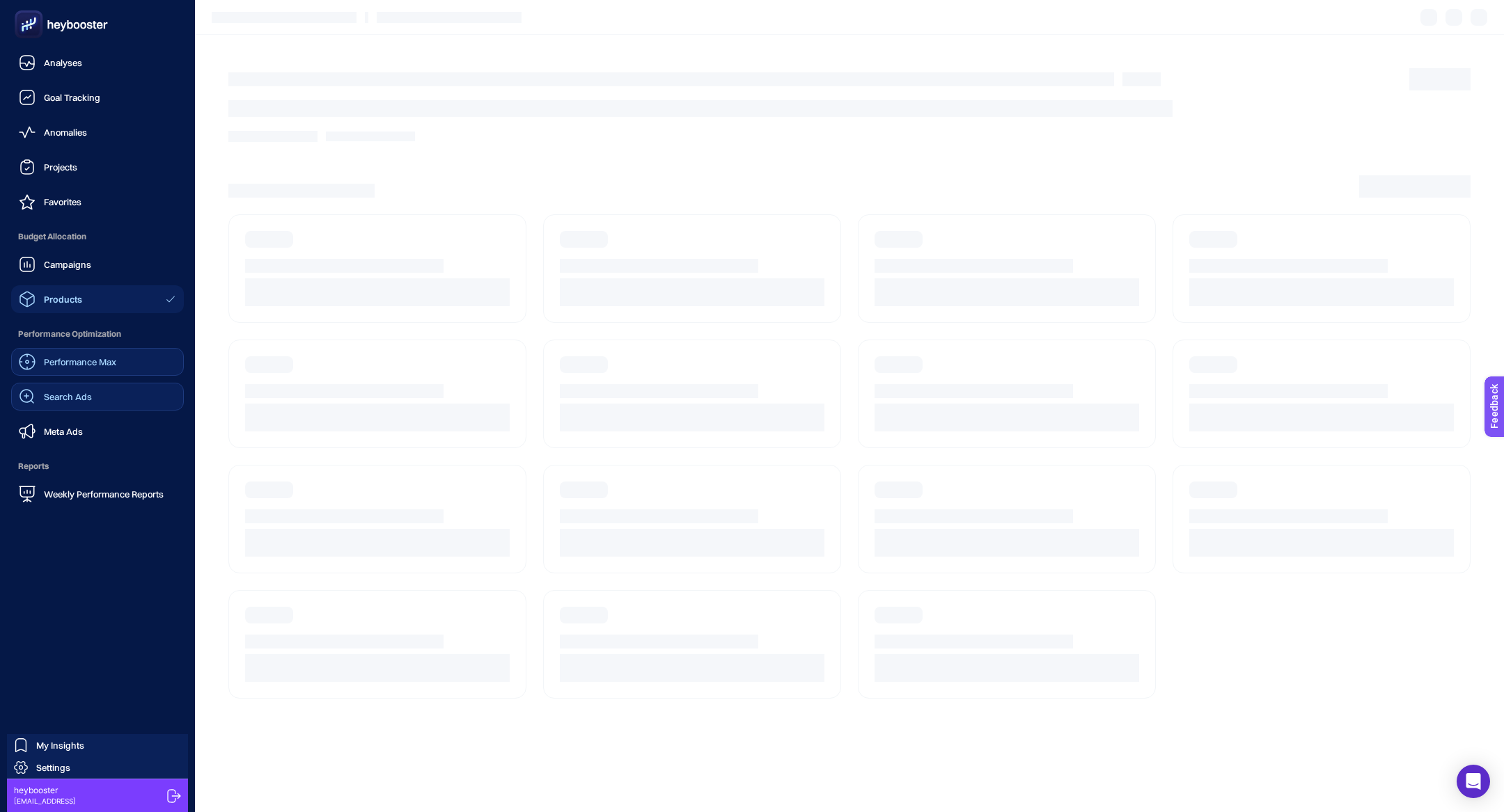
click at [93, 370] on link "Performance Max" at bounding box center [97, 362] width 173 height 28
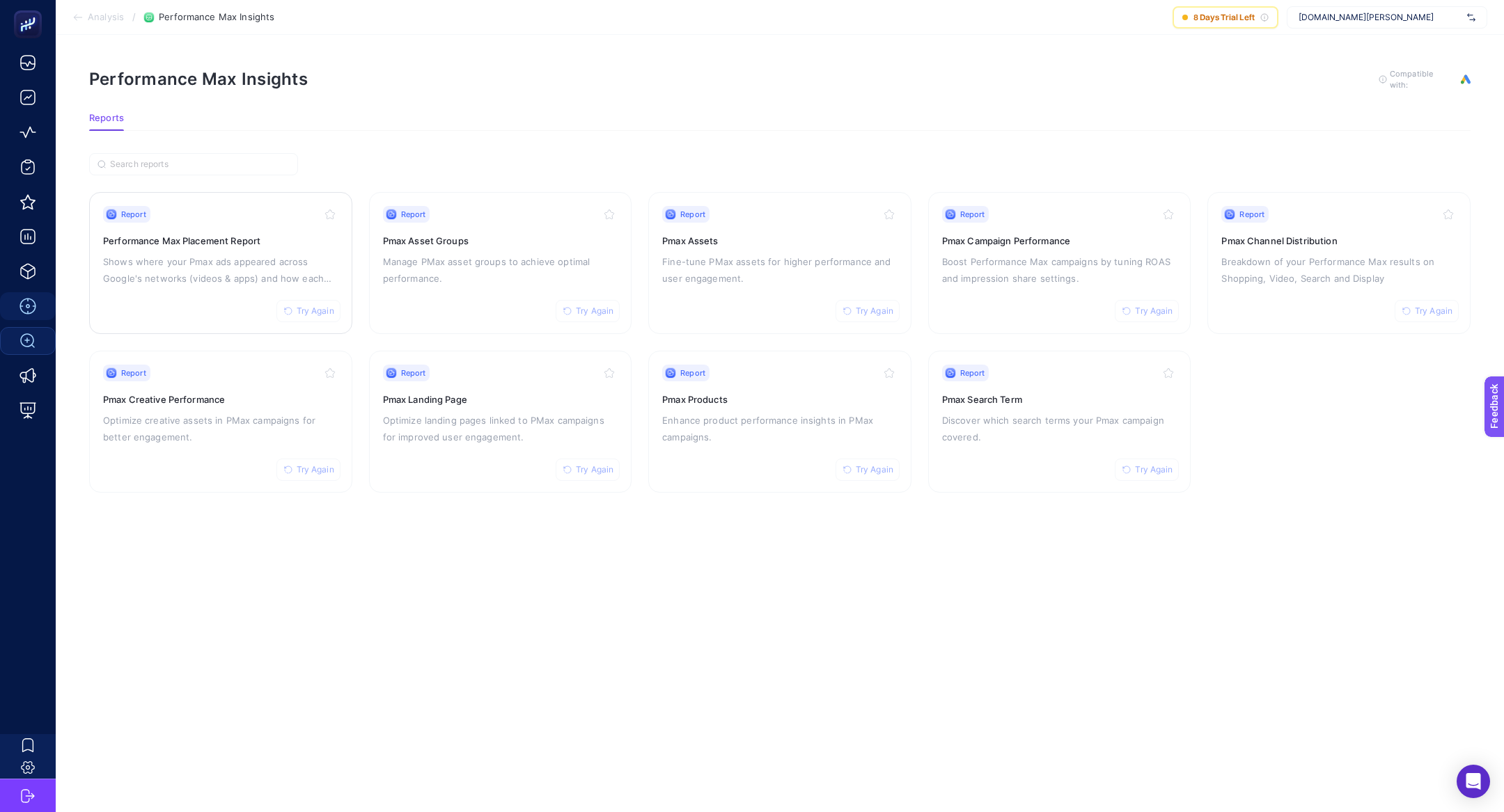
click at [255, 281] on p "Shows where your Pmax ads appeared across Google's networks (videos & apps) and…" at bounding box center [220, 269] width 236 height 33
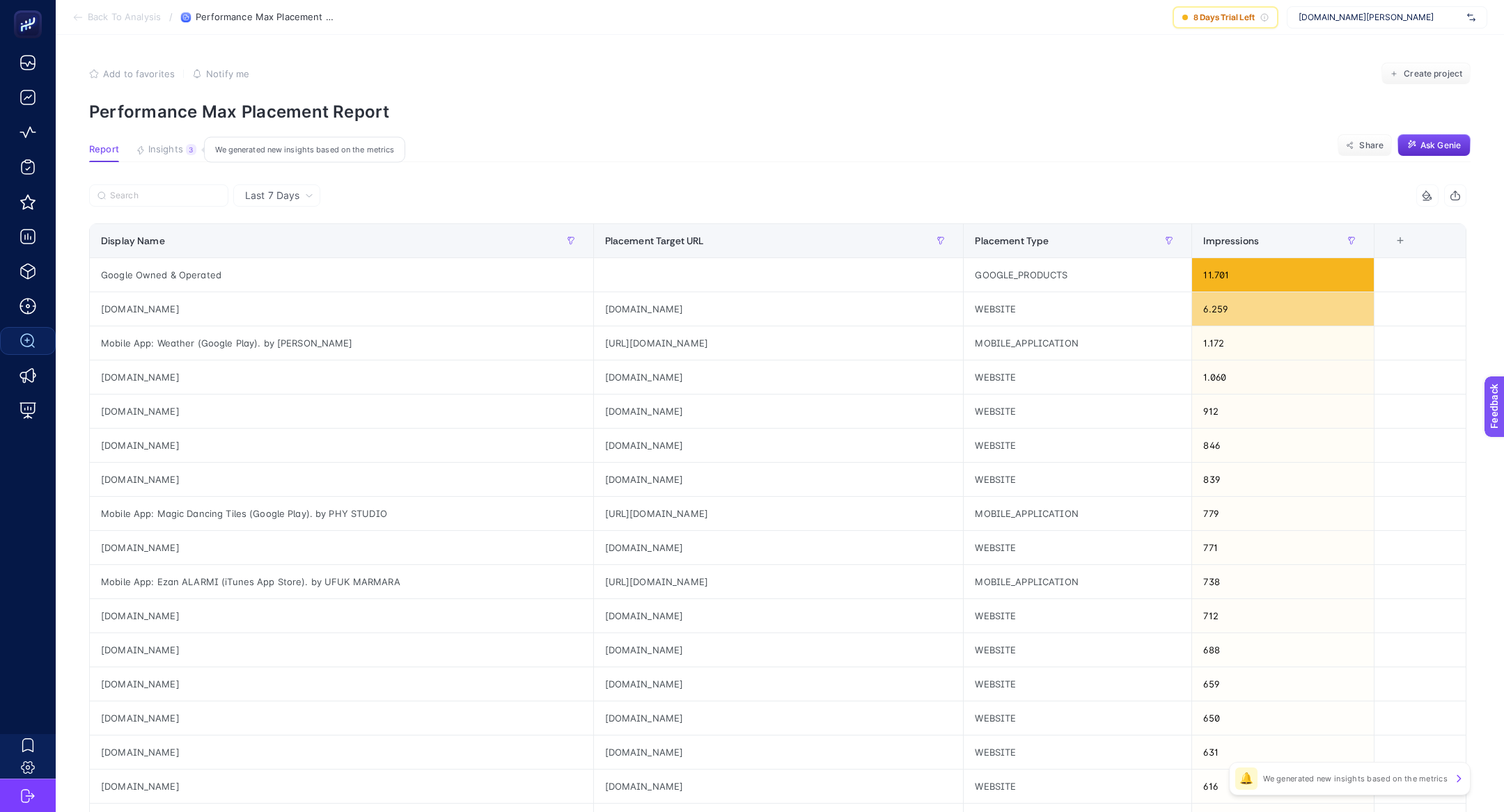
click at [173, 156] on button "Insights 3 We generated new insights based on the metrics" at bounding box center [167, 153] width 61 height 18
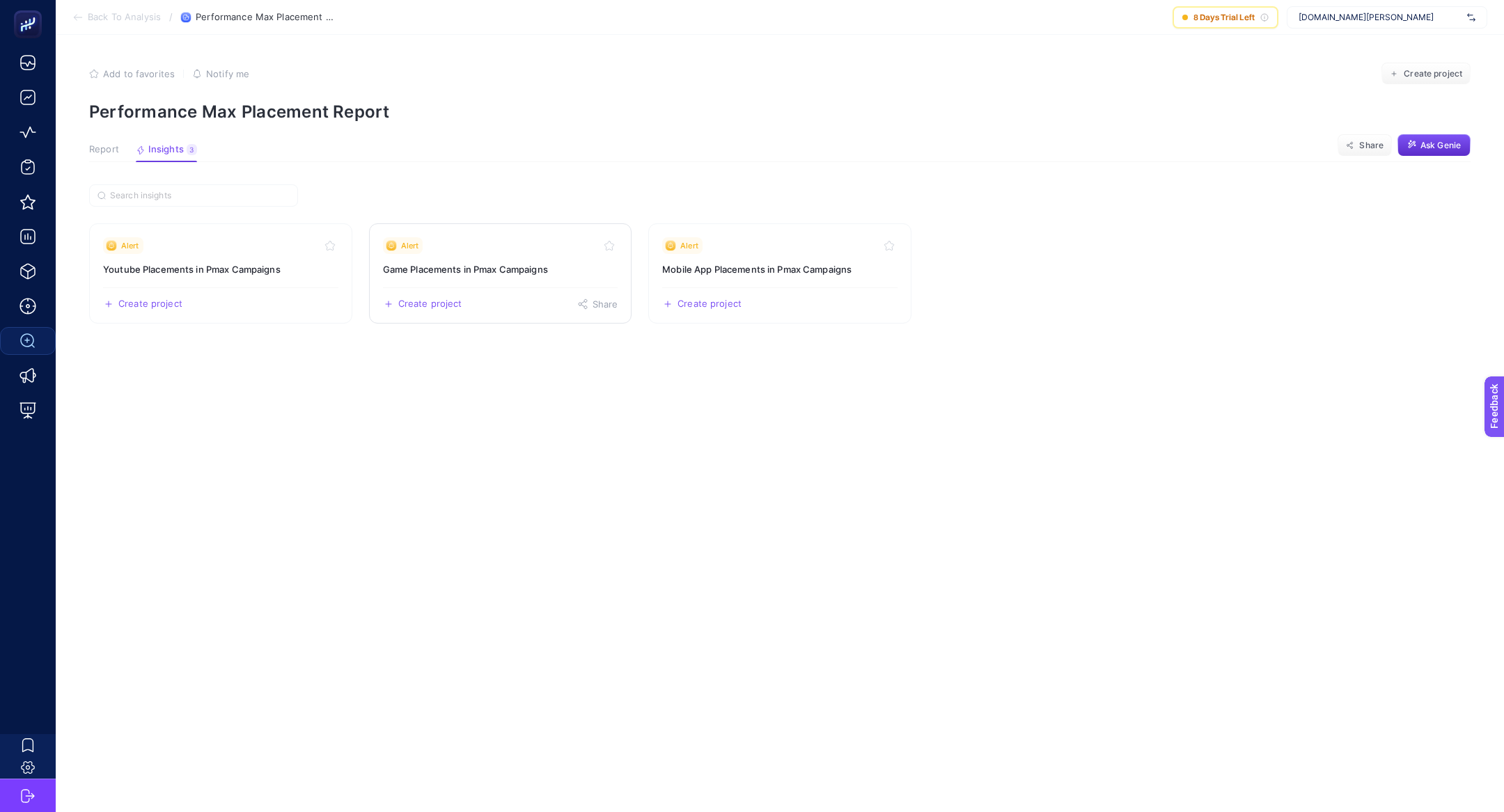
click at [442, 277] on link "Alert Game Placements in Pmax Campaigns Create project Share" at bounding box center [501, 273] width 263 height 100
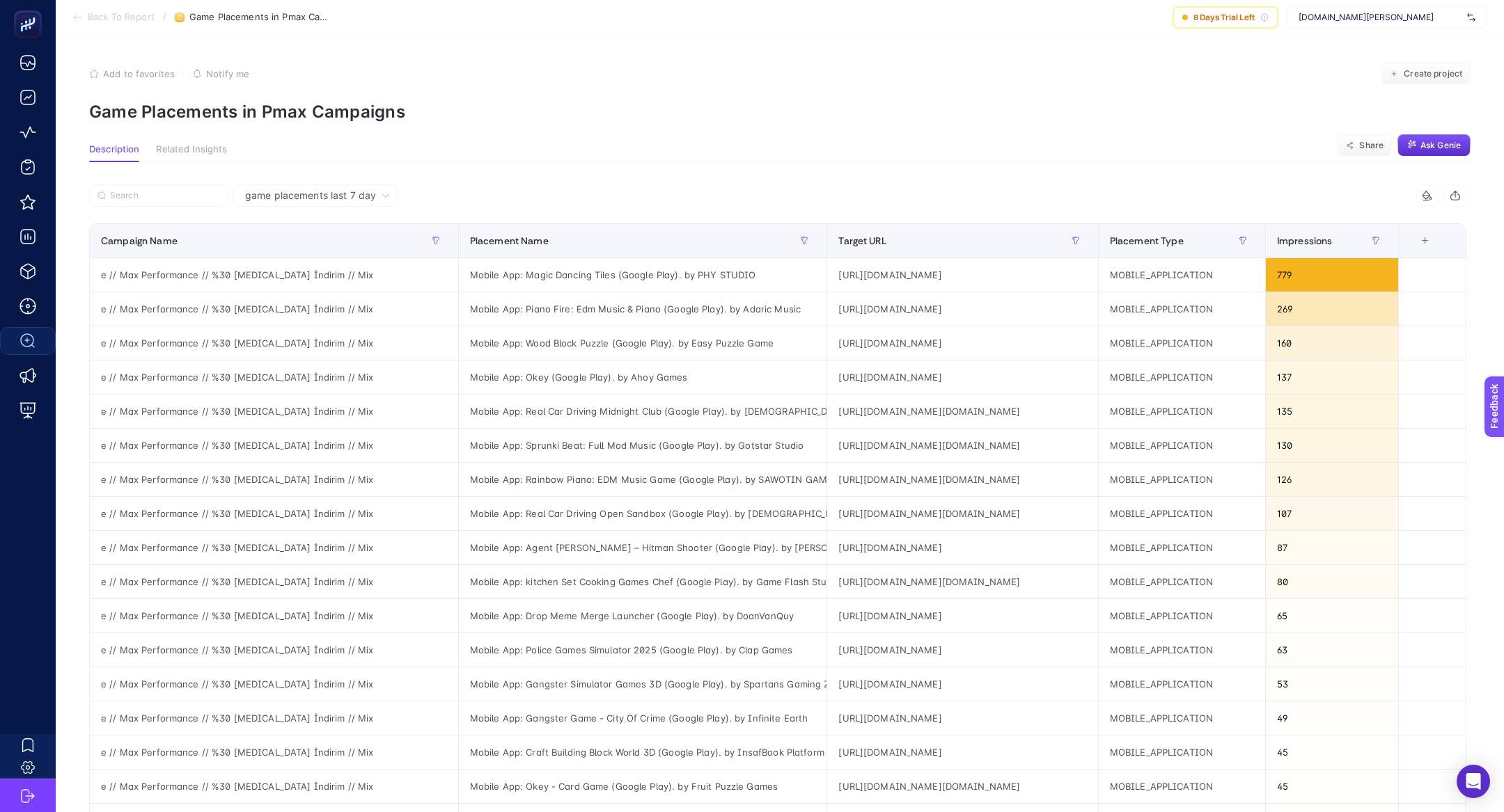
click at [231, 86] on section "Add to favorites false Notify me Create project Game Placements in Pmax Campaig…" at bounding box center [779, 92] width 1381 height 59
click at [231, 113] on p "Game Placements in Pmax Campaigns" at bounding box center [779, 111] width 1381 height 21
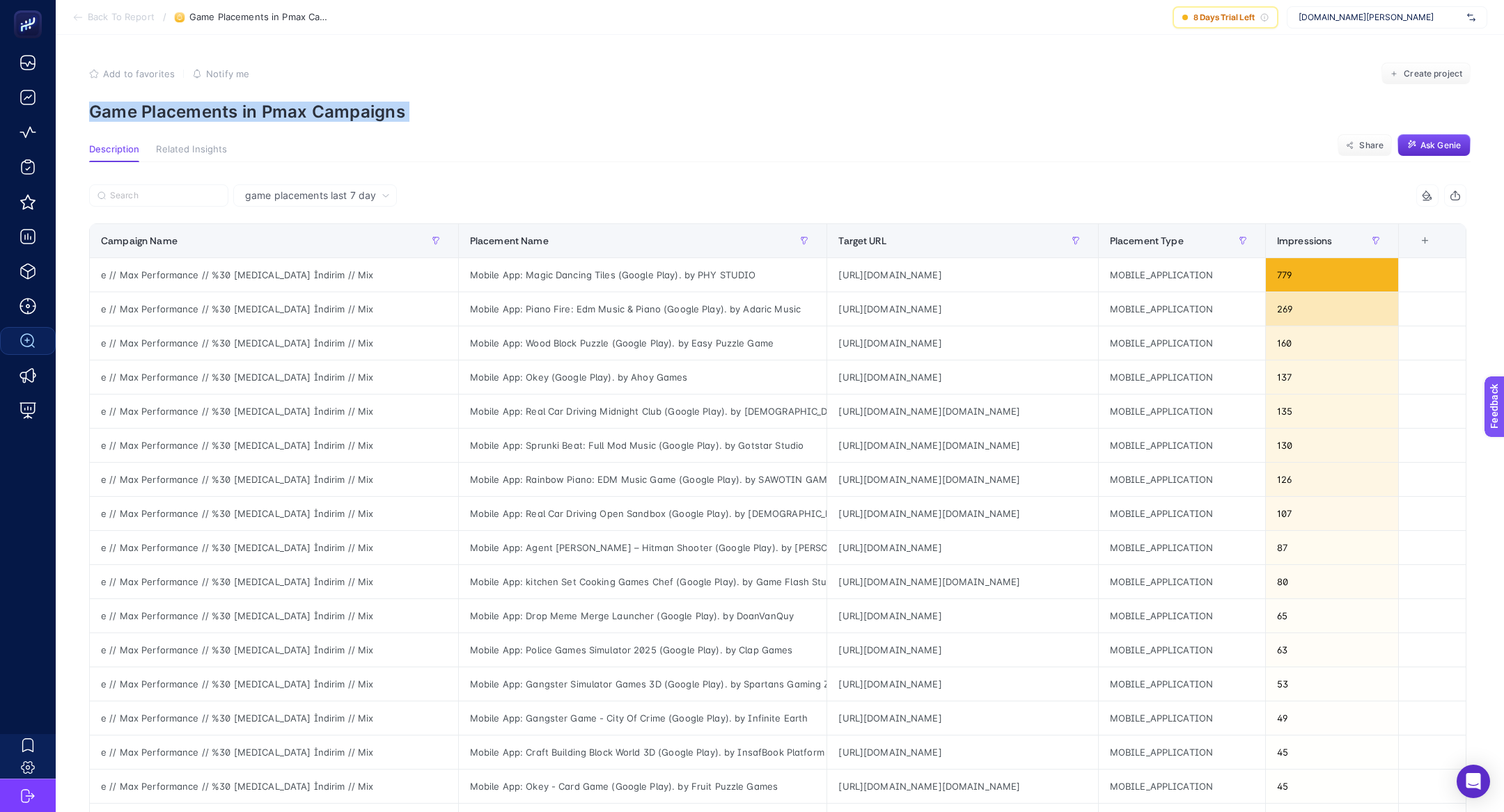
click at [231, 113] on p "Game Placements in Pmax Campaigns" at bounding box center [779, 111] width 1381 height 21
copy article "Game Placements in Pmax Campaigns"
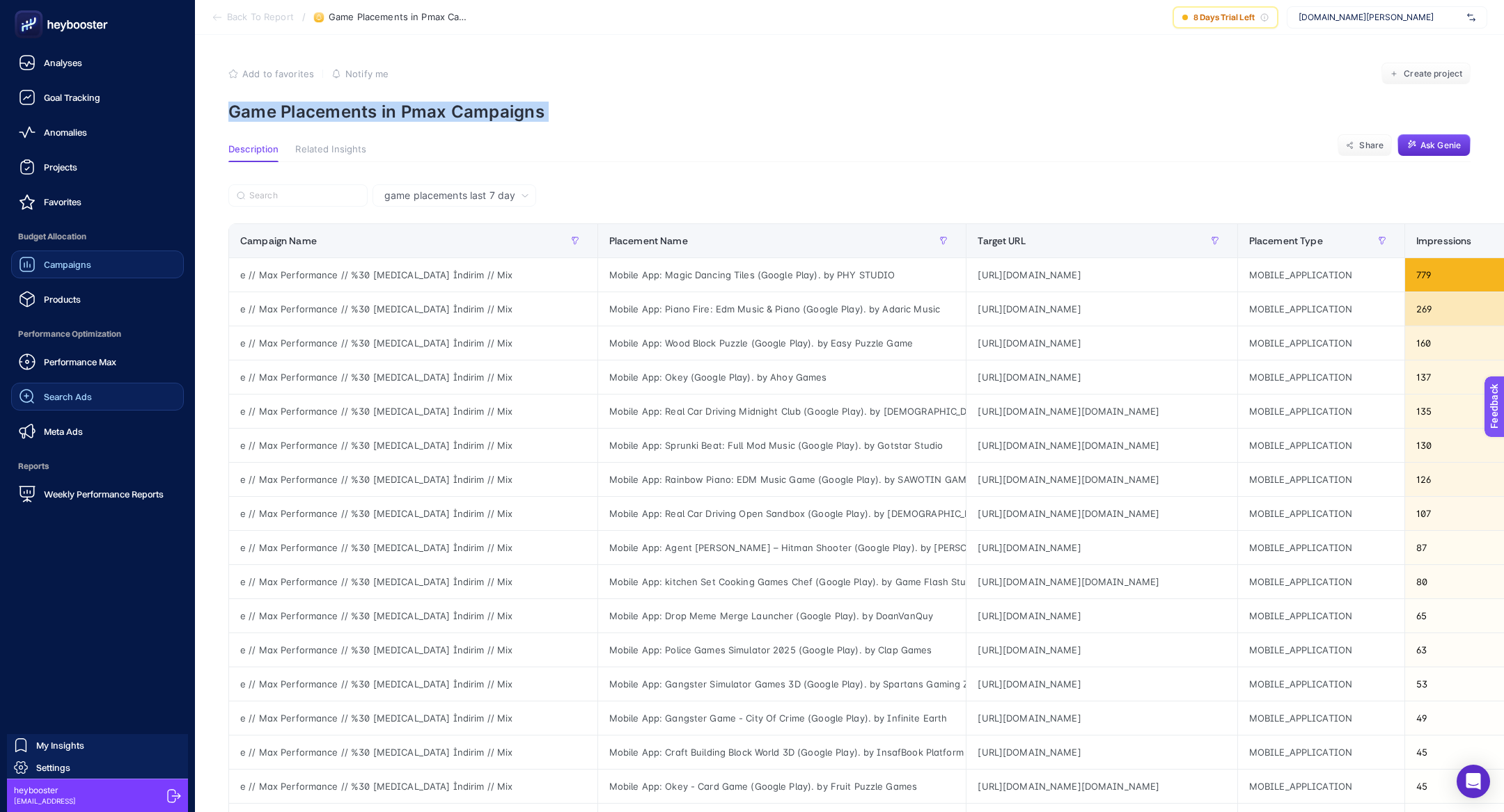
click at [29, 274] on link "Campaigns" at bounding box center [97, 264] width 173 height 28
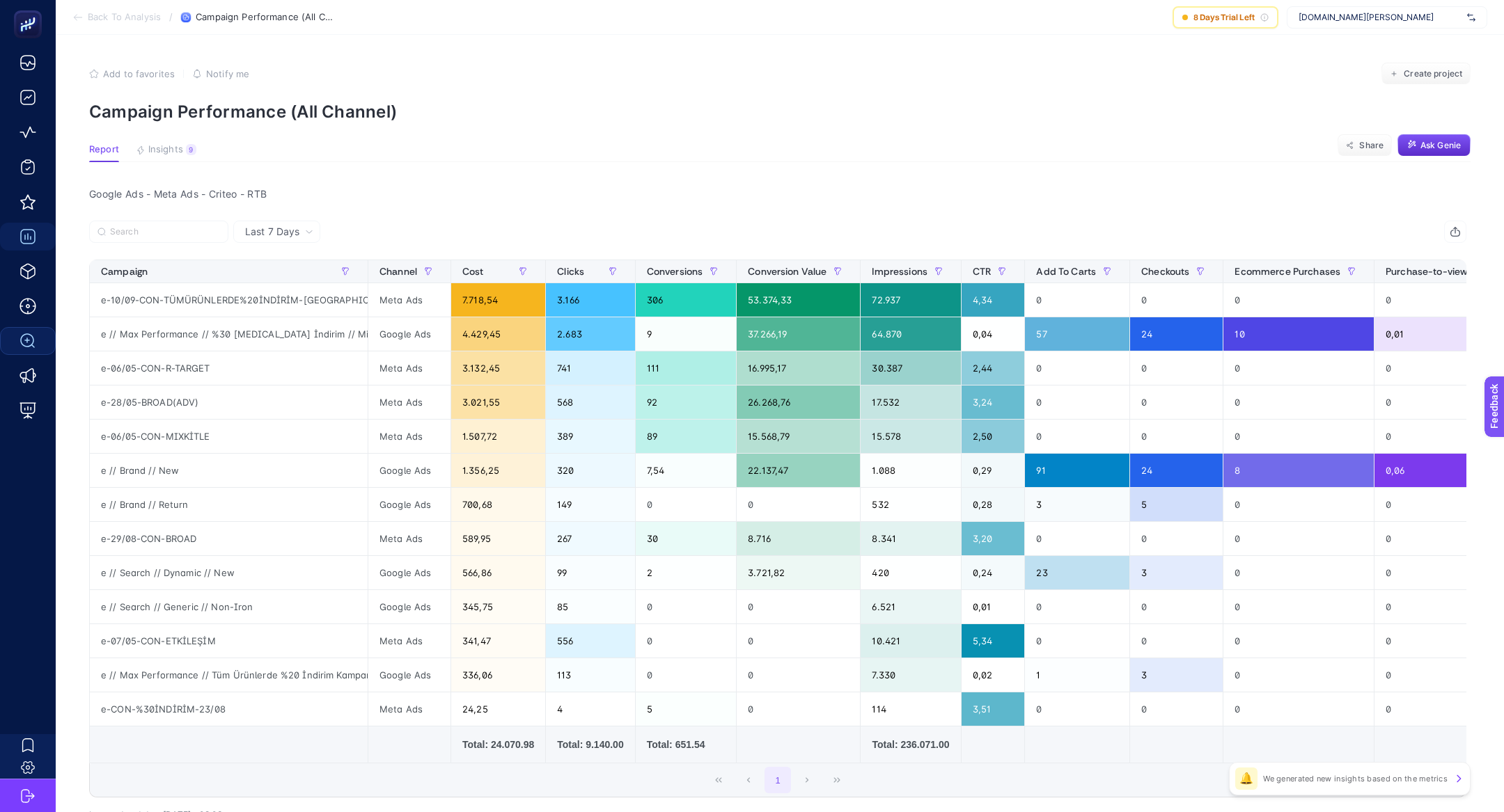
click at [1377, 21] on span "[DOMAIN_NAME][PERSON_NAME]" at bounding box center [1380, 17] width 163 height 11
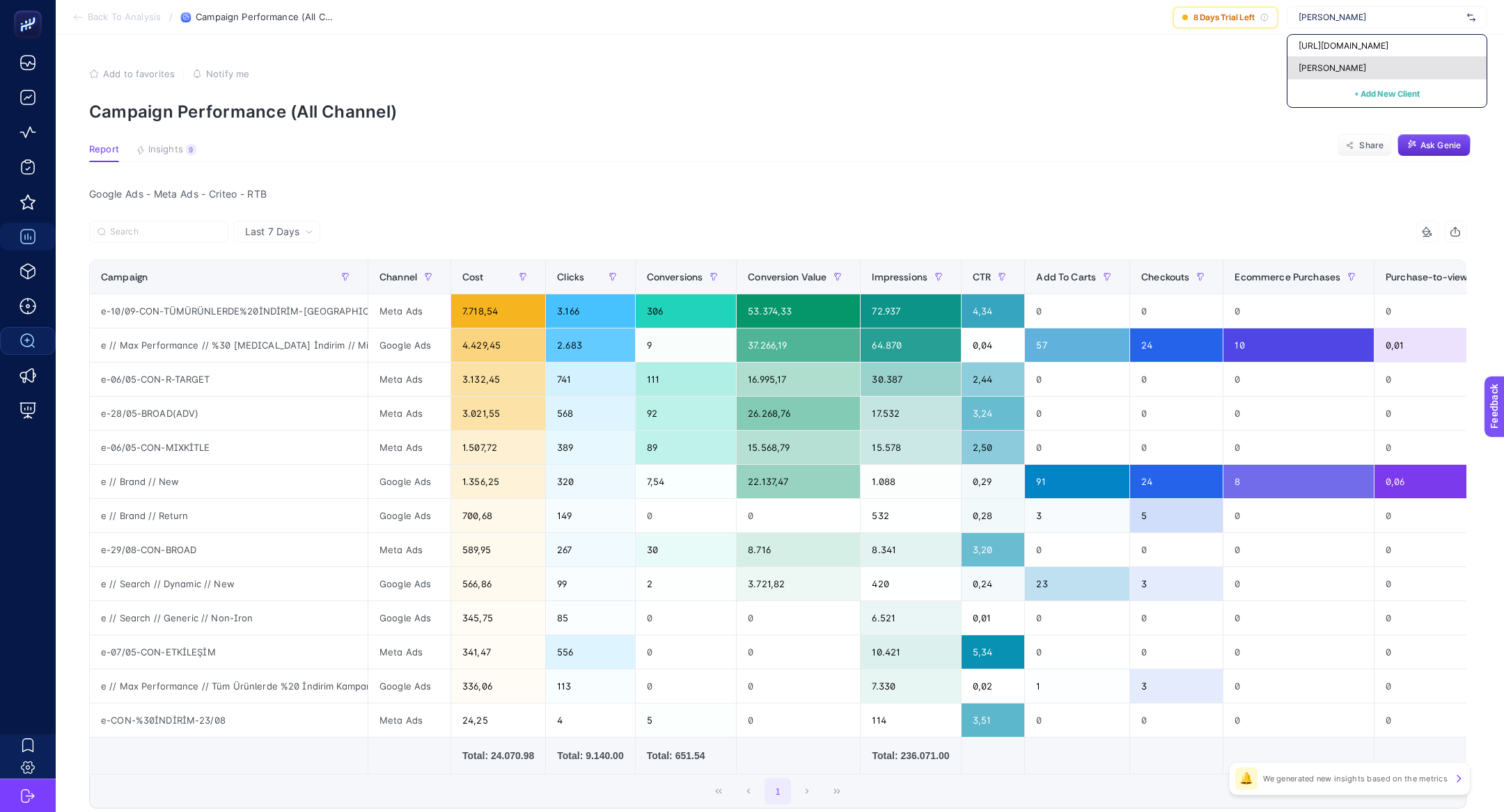
type input "[PERSON_NAME]"
click at [1376, 68] on div "[PERSON_NAME]" at bounding box center [1387, 68] width 199 height 22
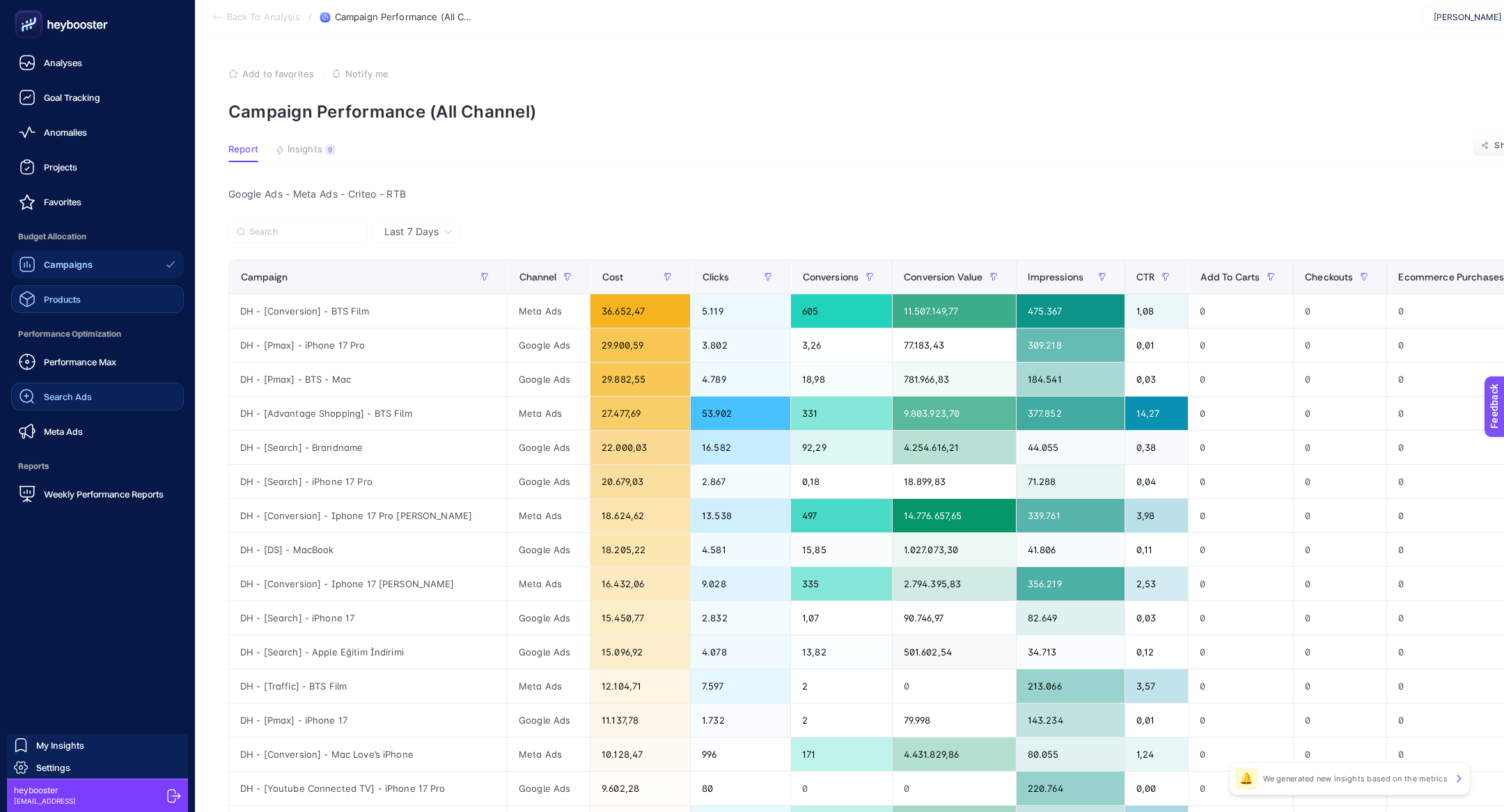
click at [107, 295] on link "Products" at bounding box center [97, 299] width 173 height 28
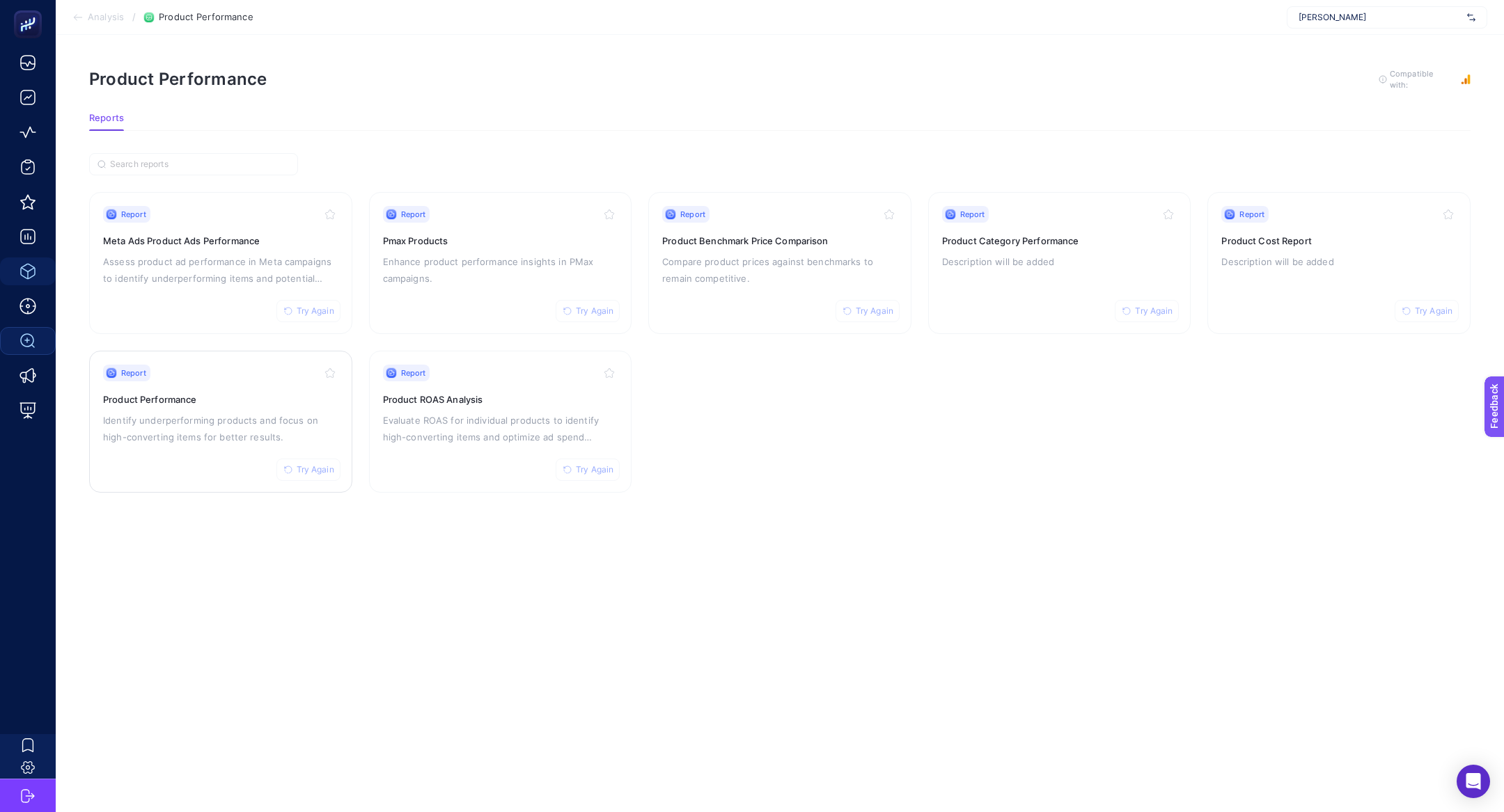
click at [196, 446] on div "Report Try Again Product Performance Identify underperforming products and focu…" at bounding box center [220, 421] width 236 height 114
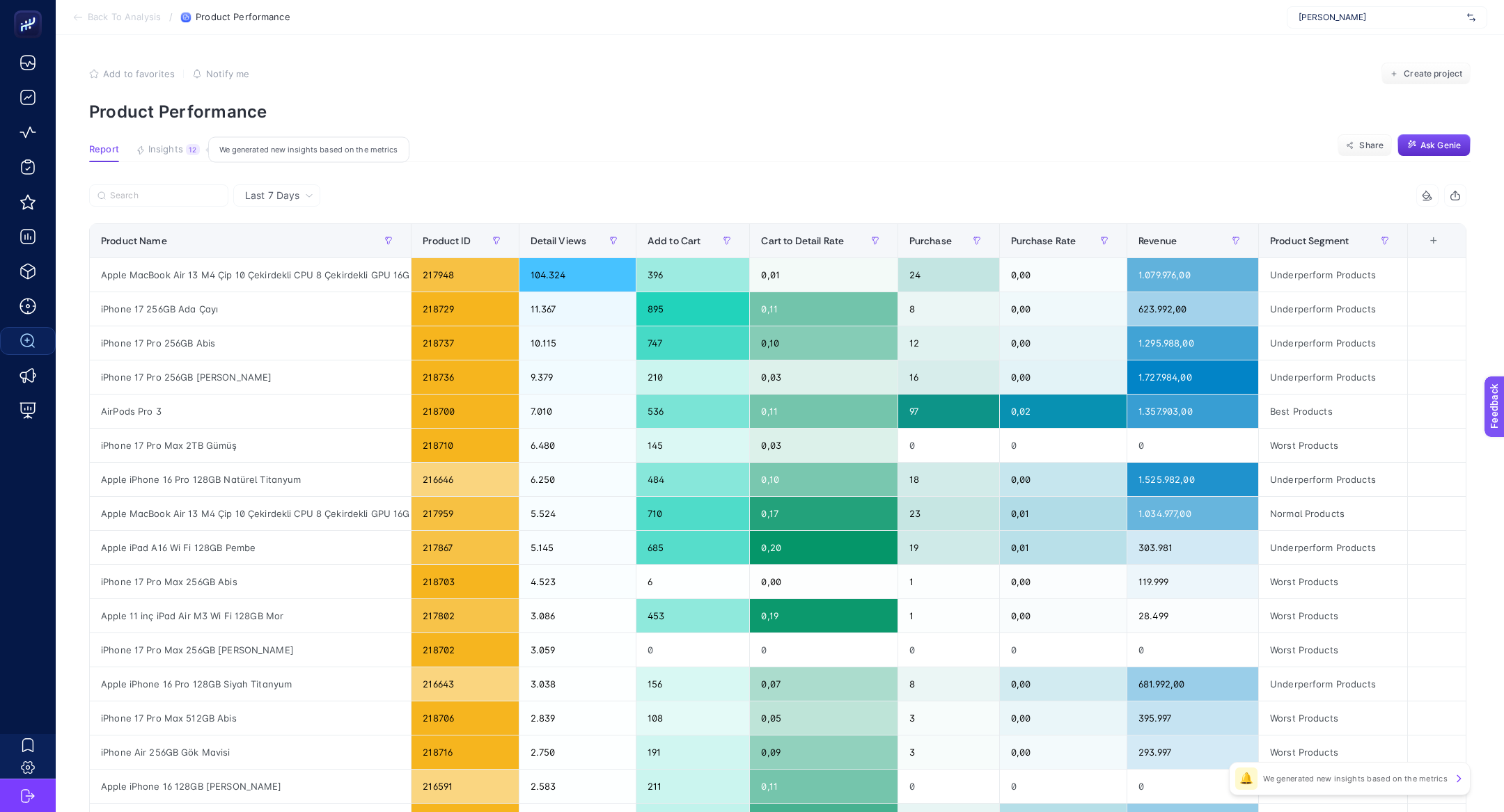
click at [166, 144] on span "Insights" at bounding box center [166, 150] width 35 height 11
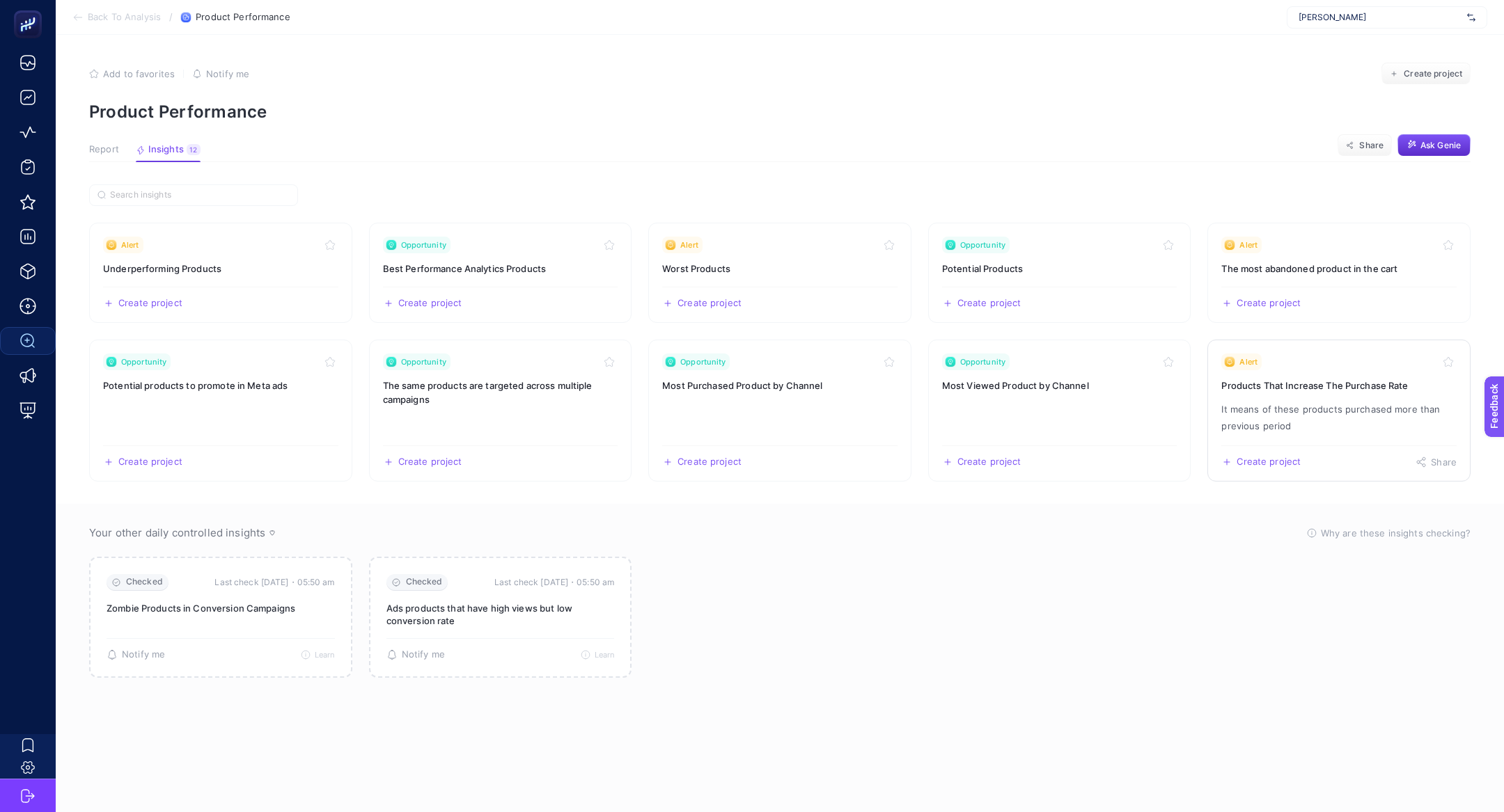
click at [1343, 392] on link "Alert Products That Increase The Purchase Rate It means of these products purch…" at bounding box center [1339, 410] width 263 height 142
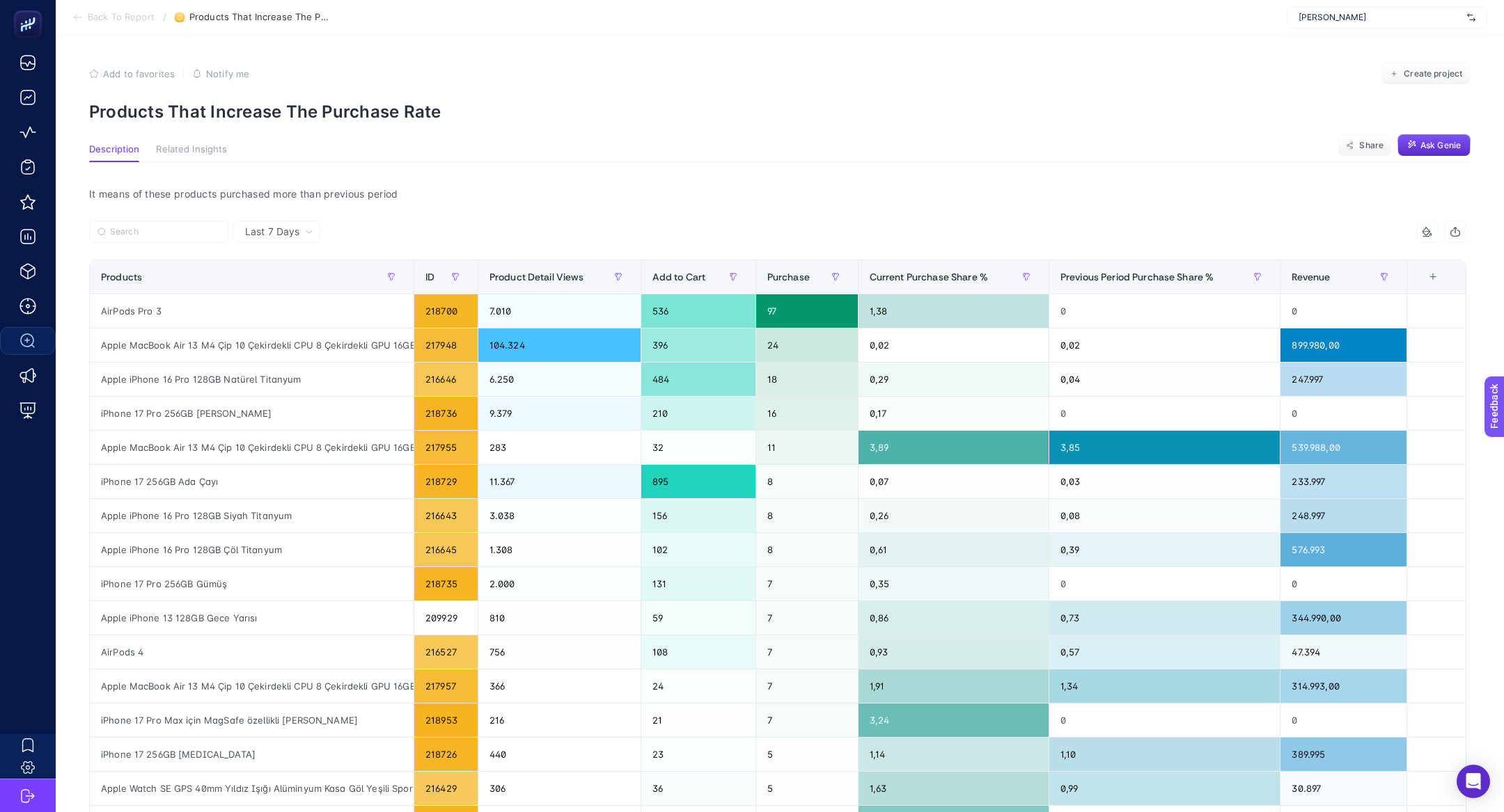
click at [203, 107] on p "Products That Increase The Purchase Rate" at bounding box center [779, 111] width 1381 height 21
copy article "Products That Increase The Purchase Rate"
click at [325, 107] on p "Products That Increase The Purchase Rate" at bounding box center [779, 111] width 1381 height 21
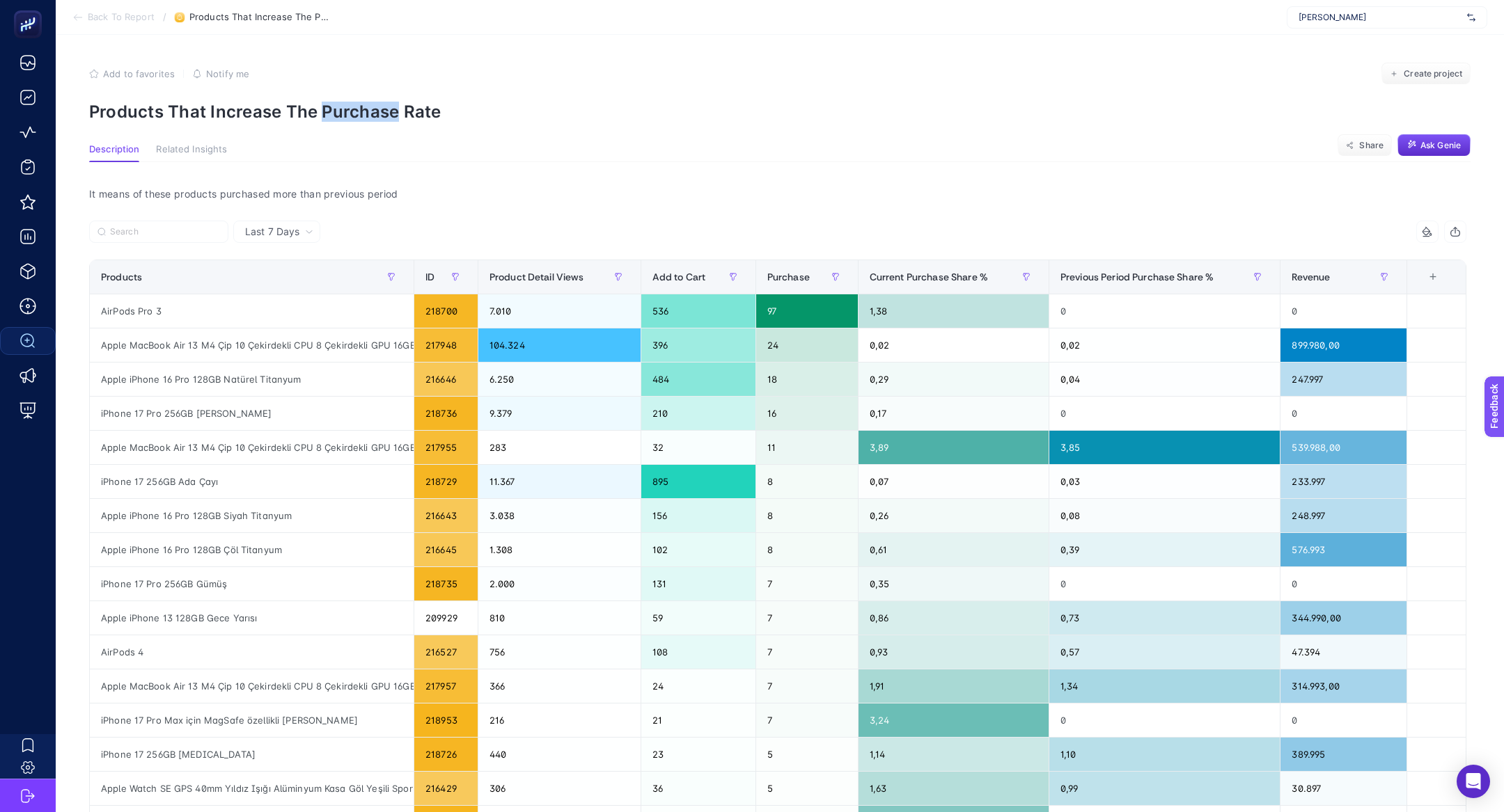
click at [325, 107] on p "Products That Increase The Purchase Rate" at bounding box center [779, 111] width 1381 height 21
copy article "Products That Increase The Purchase Rate"
